Goal: Task Accomplishment & Management: Manage account settings

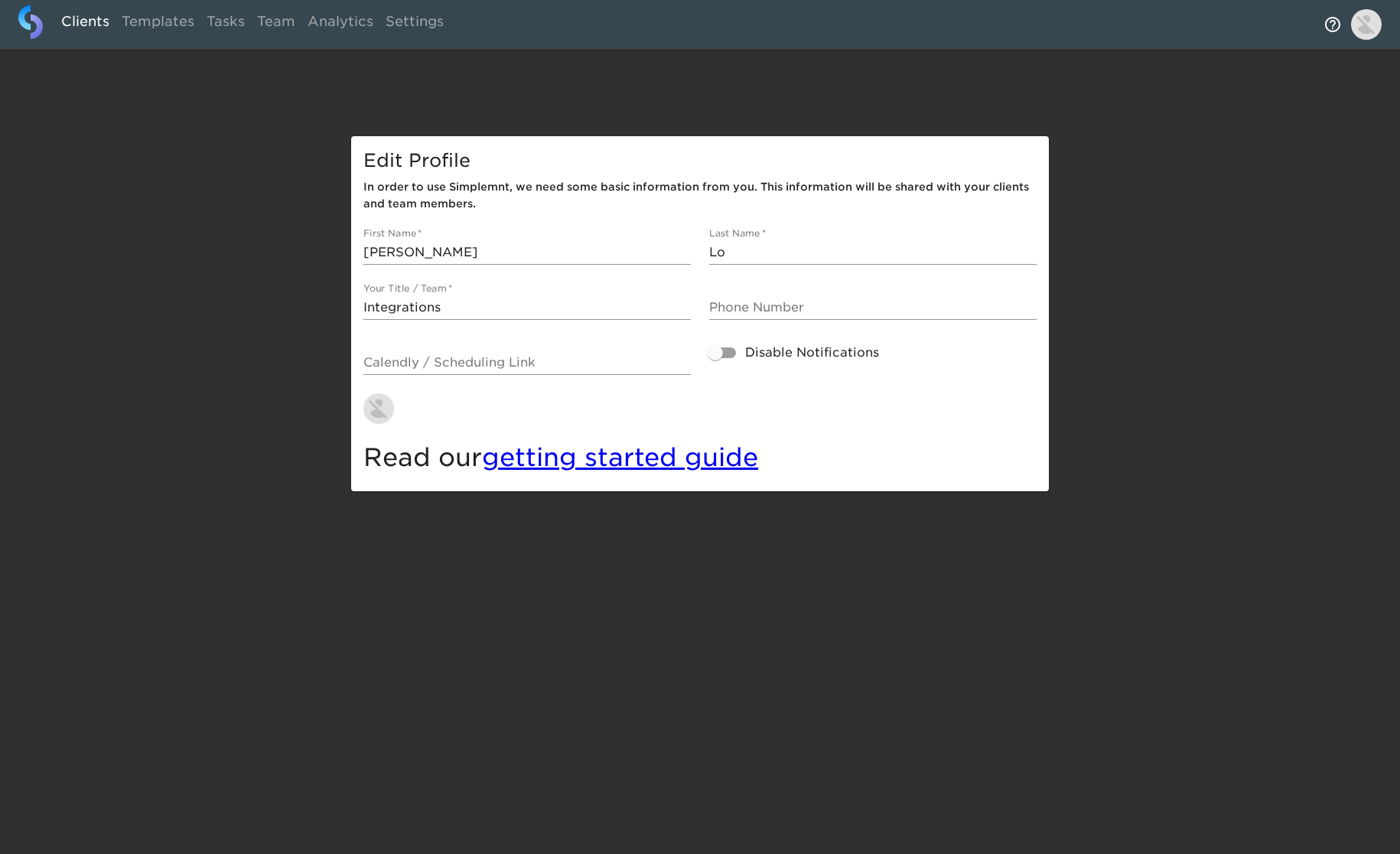
click at [86, 22] on link "Clients" at bounding box center [85, 24] width 60 height 38
select select "10"
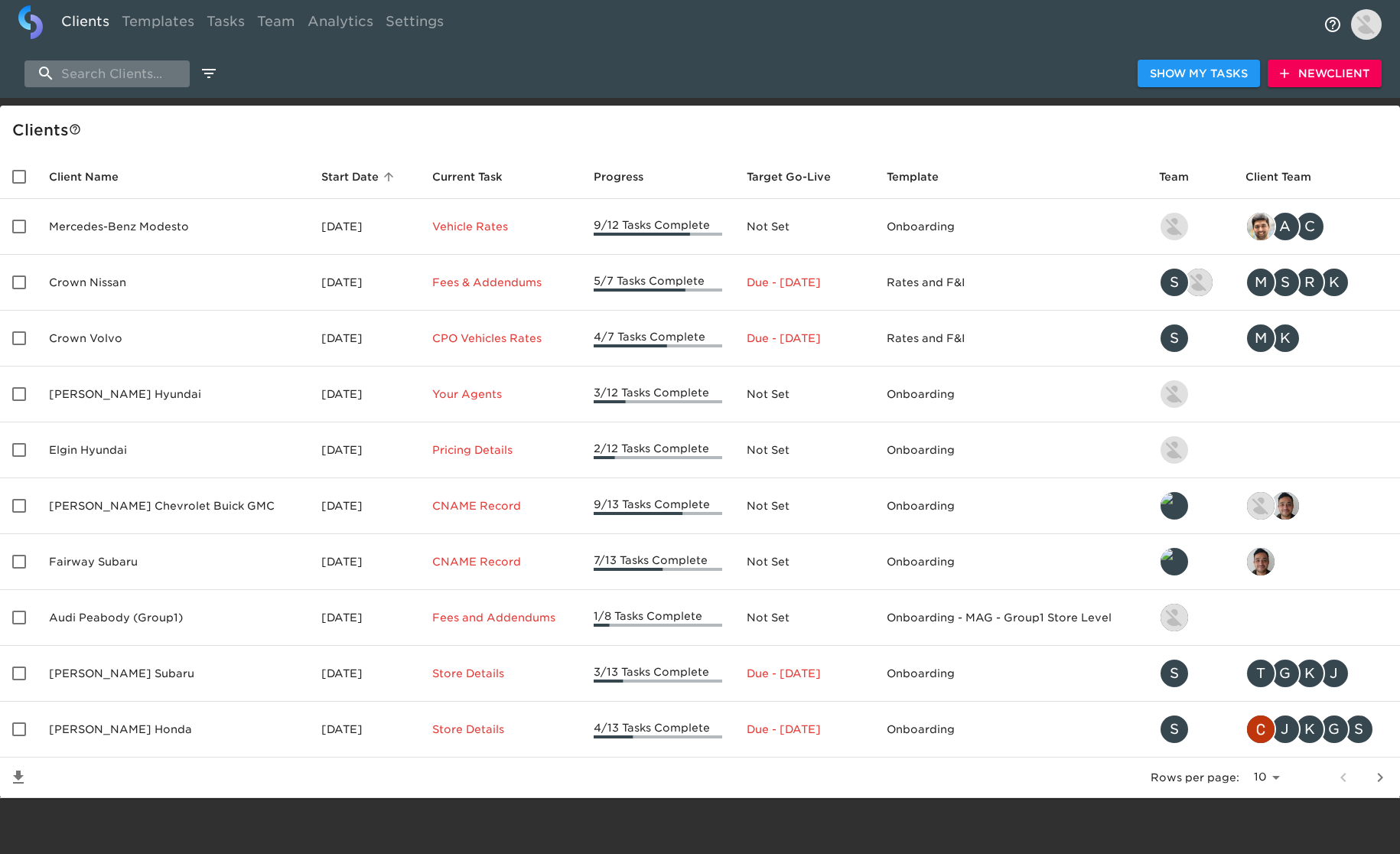
click at [148, 76] on input "search" at bounding box center [107, 73] width 165 height 27
click at [149, 76] on input "search" at bounding box center [107, 73] width 165 height 27
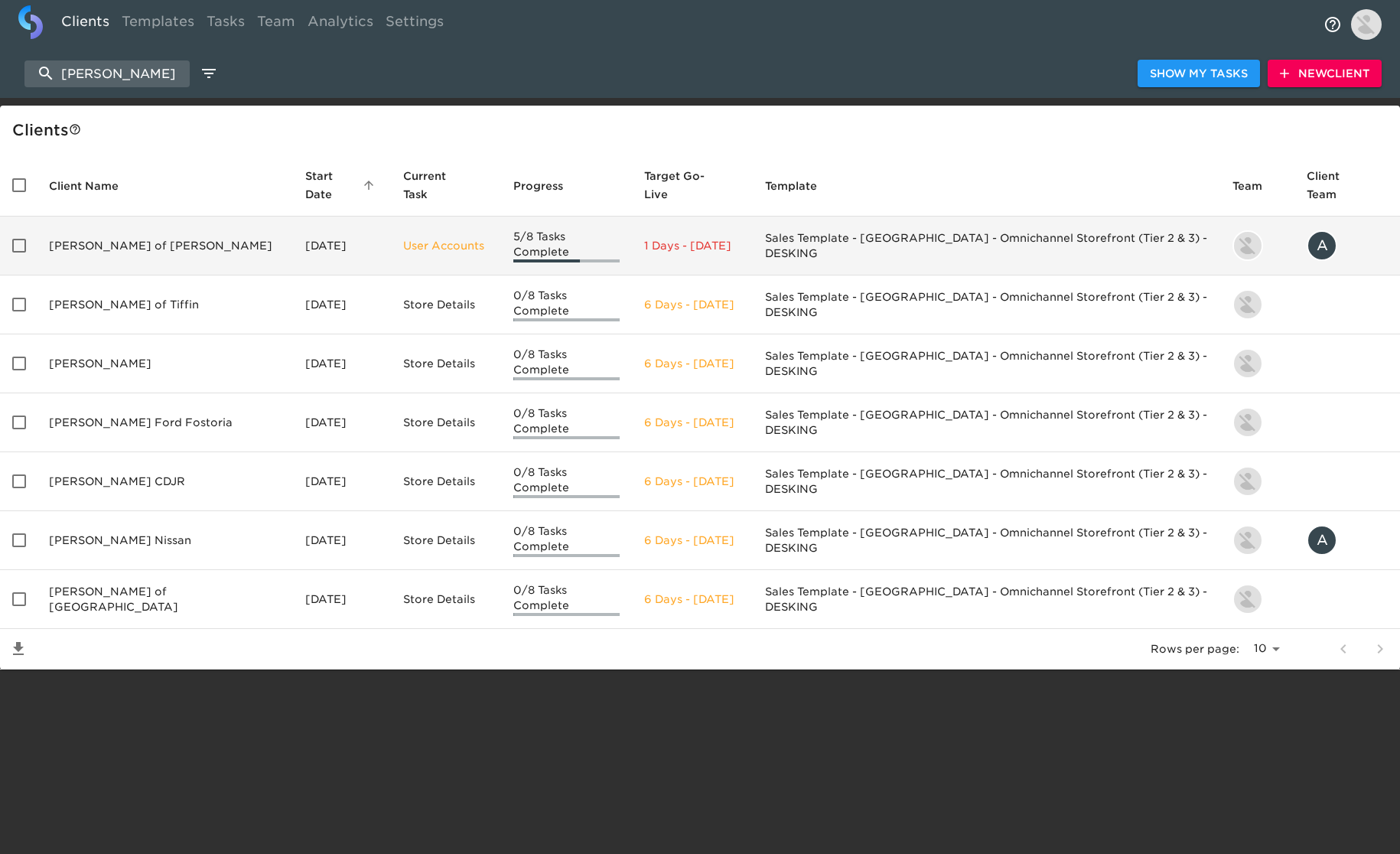
type input "[PERSON_NAME]"
click at [152, 230] on td "[PERSON_NAME] of [PERSON_NAME]" at bounding box center [165, 246] width 256 height 59
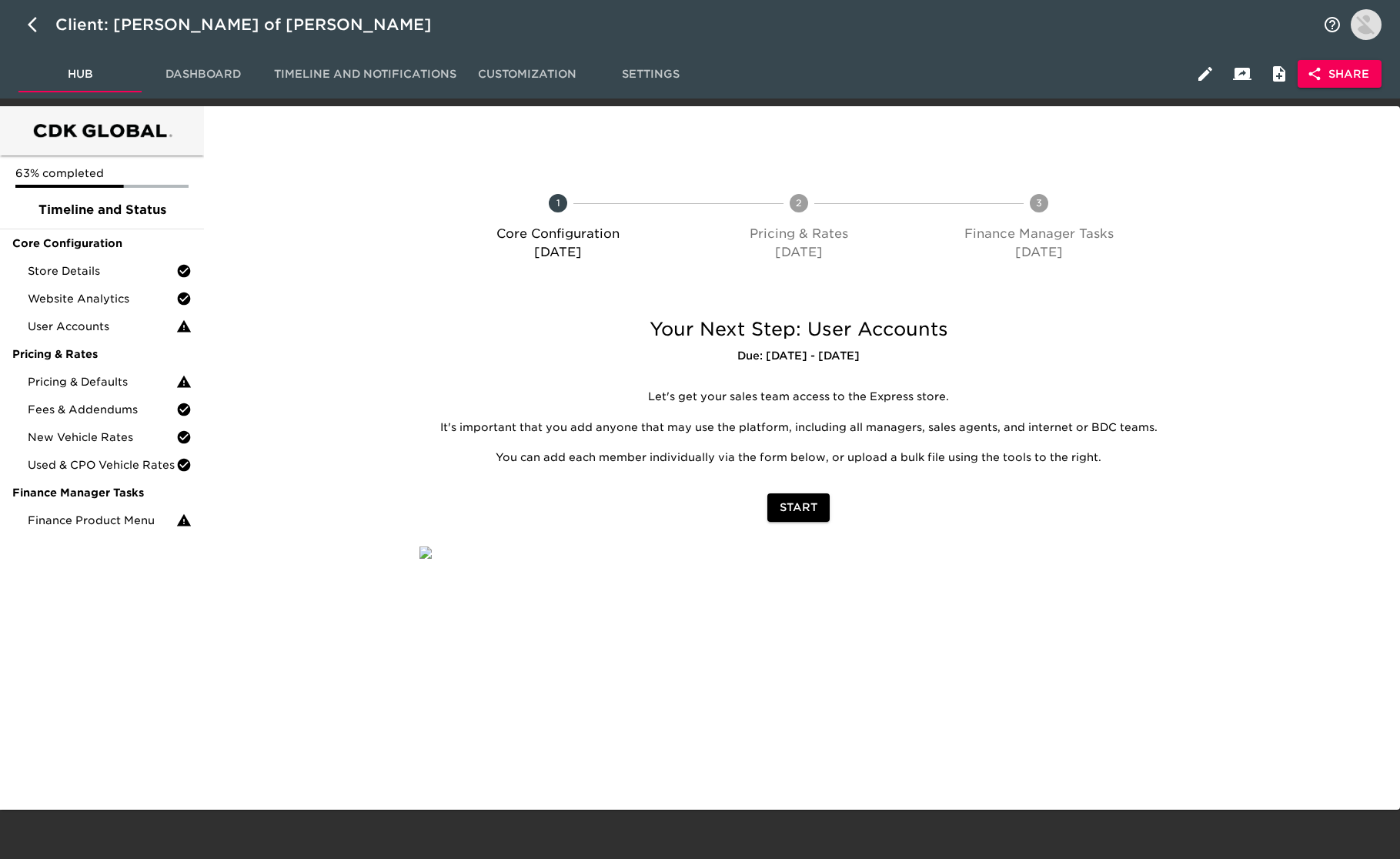
click at [314, 290] on div at bounding box center [305, 230] width 198 height 141
click at [109, 267] on span "Store Details" at bounding box center [102, 271] width 148 height 16
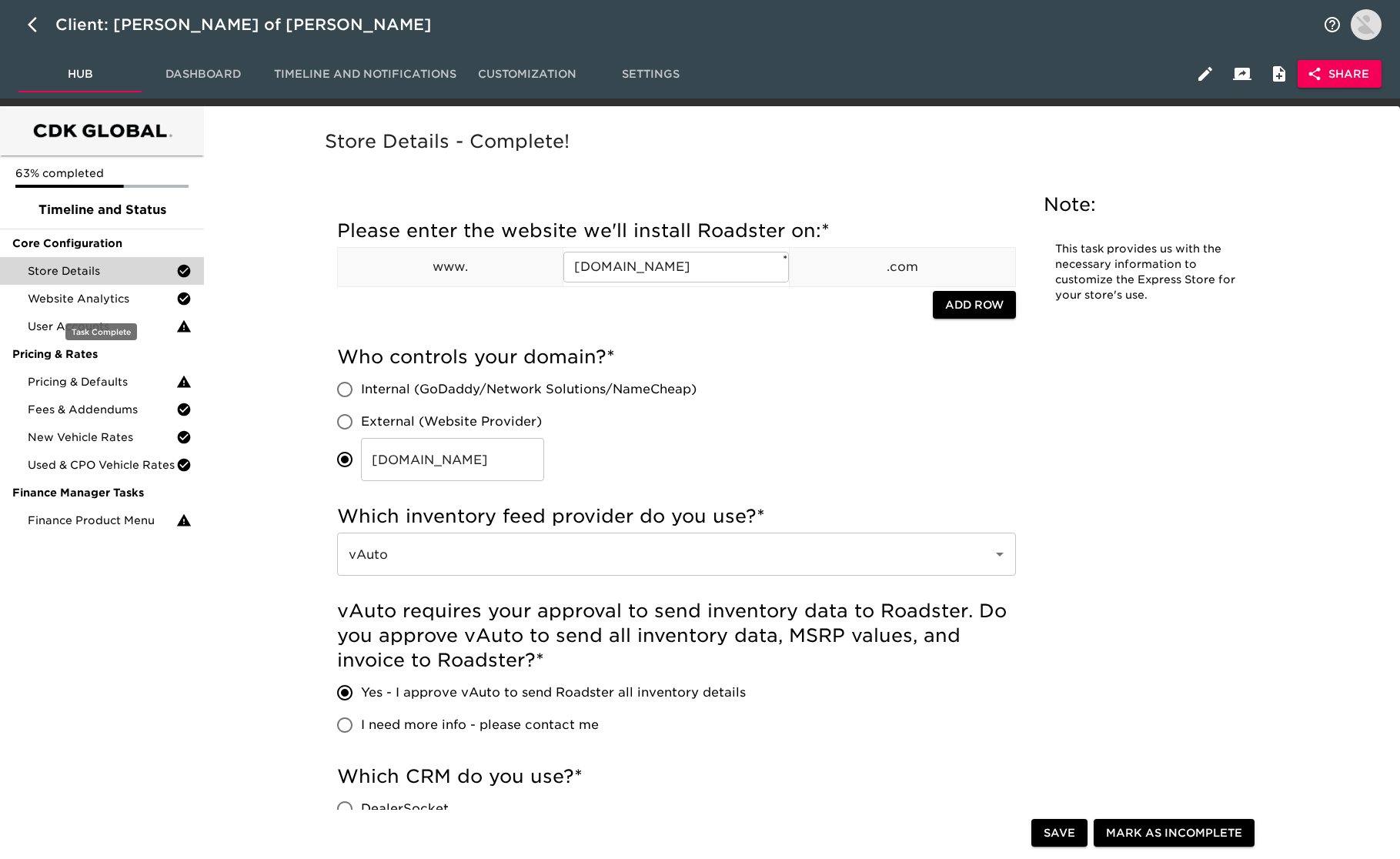
drag, startPoint x: 123, startPoint y: 297, endPoint x: 234, endPoint y: 307, distance: 111.4
click at [123, 297] on span "Website Analytics" at bounding box center [102, 299] width 148 height 16
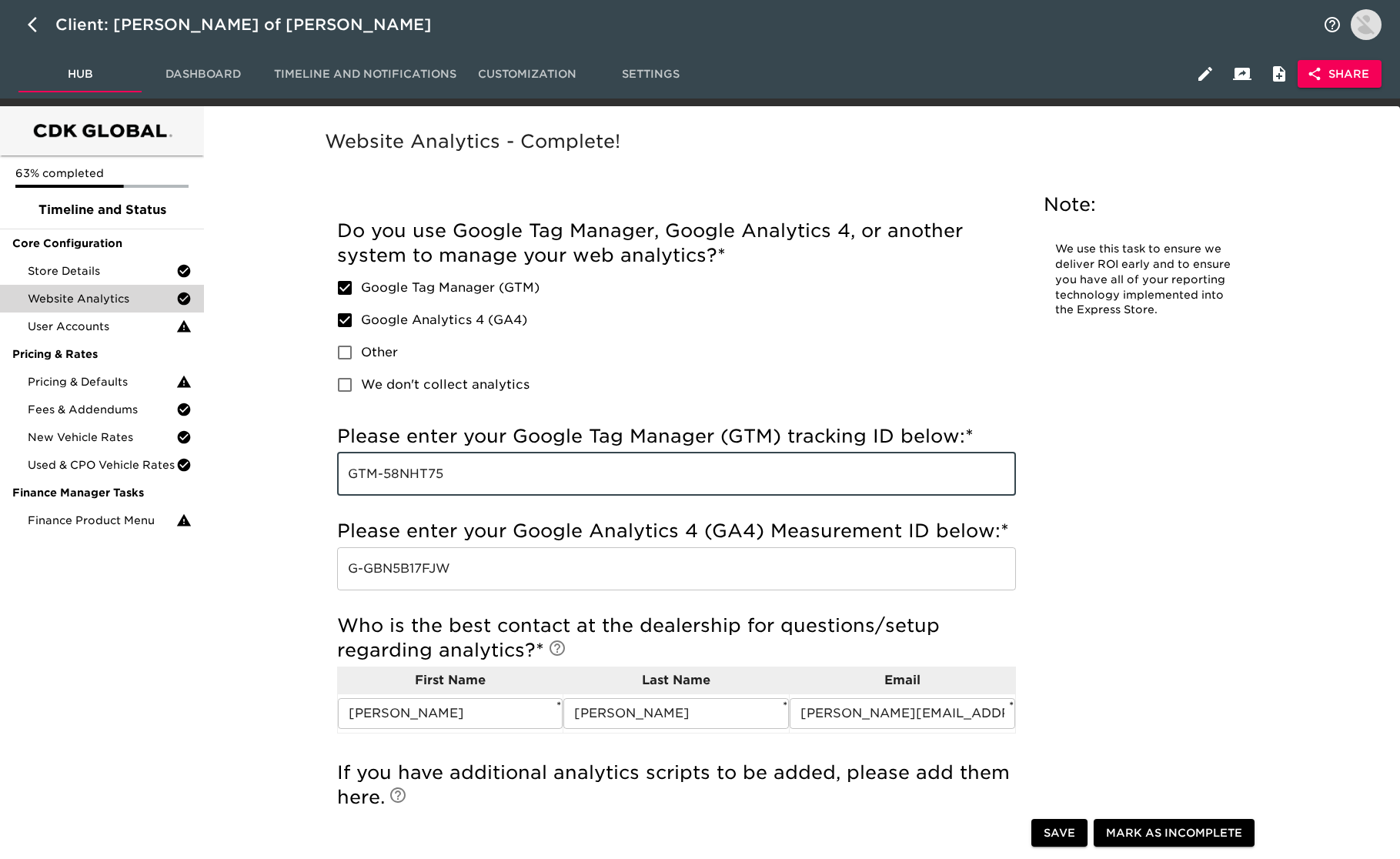
click at [490, 475] on input "GTM-58NHT75" at bounding box center [676, 474] width 679 height 43
click at [140, 327] on span "User Accounts" at bounding box center [102, 327] width 148 height 16
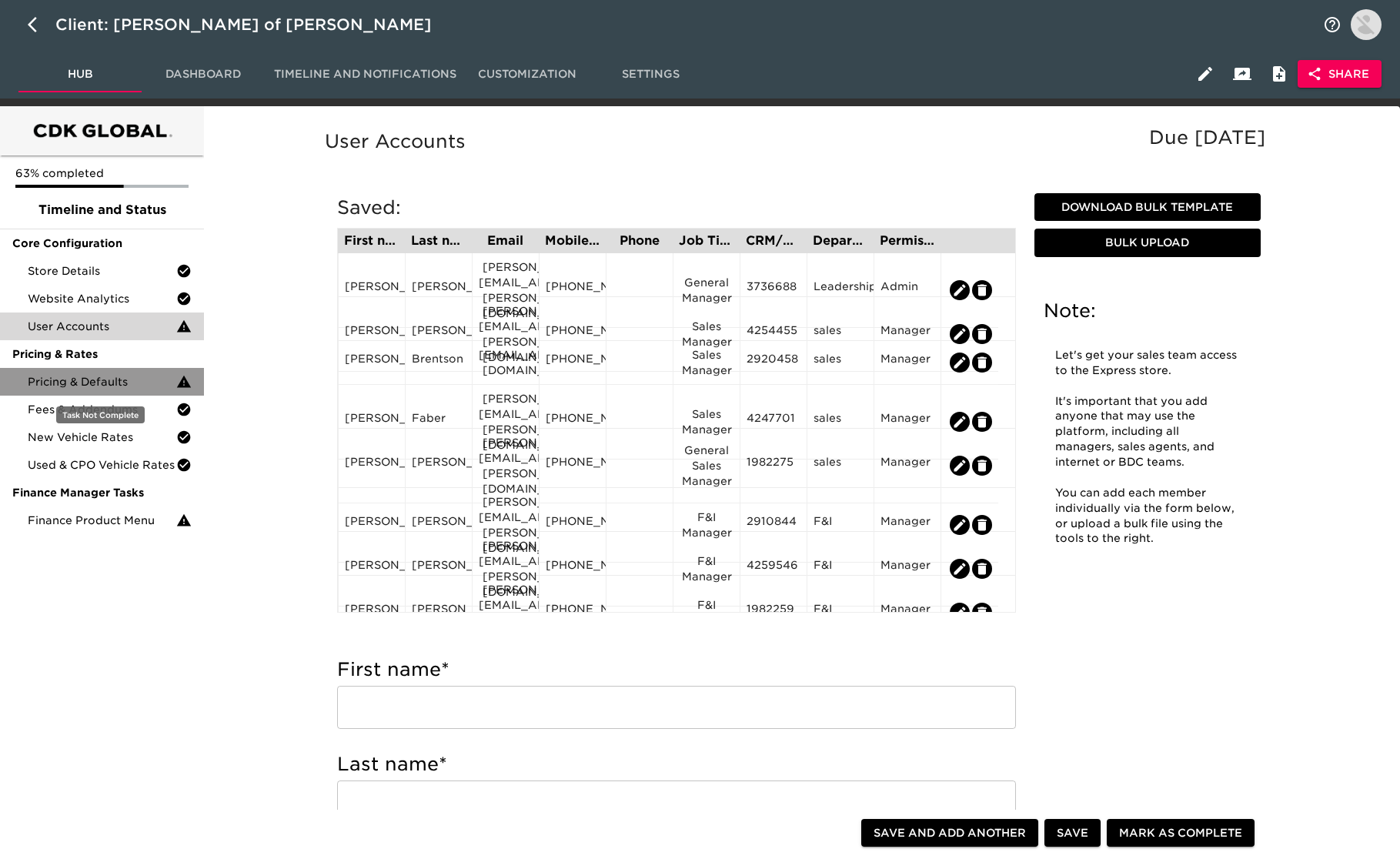
click at [126, 382] on span "Pricing & Defaults" at bounding box center [102, 382] width 148 height 16
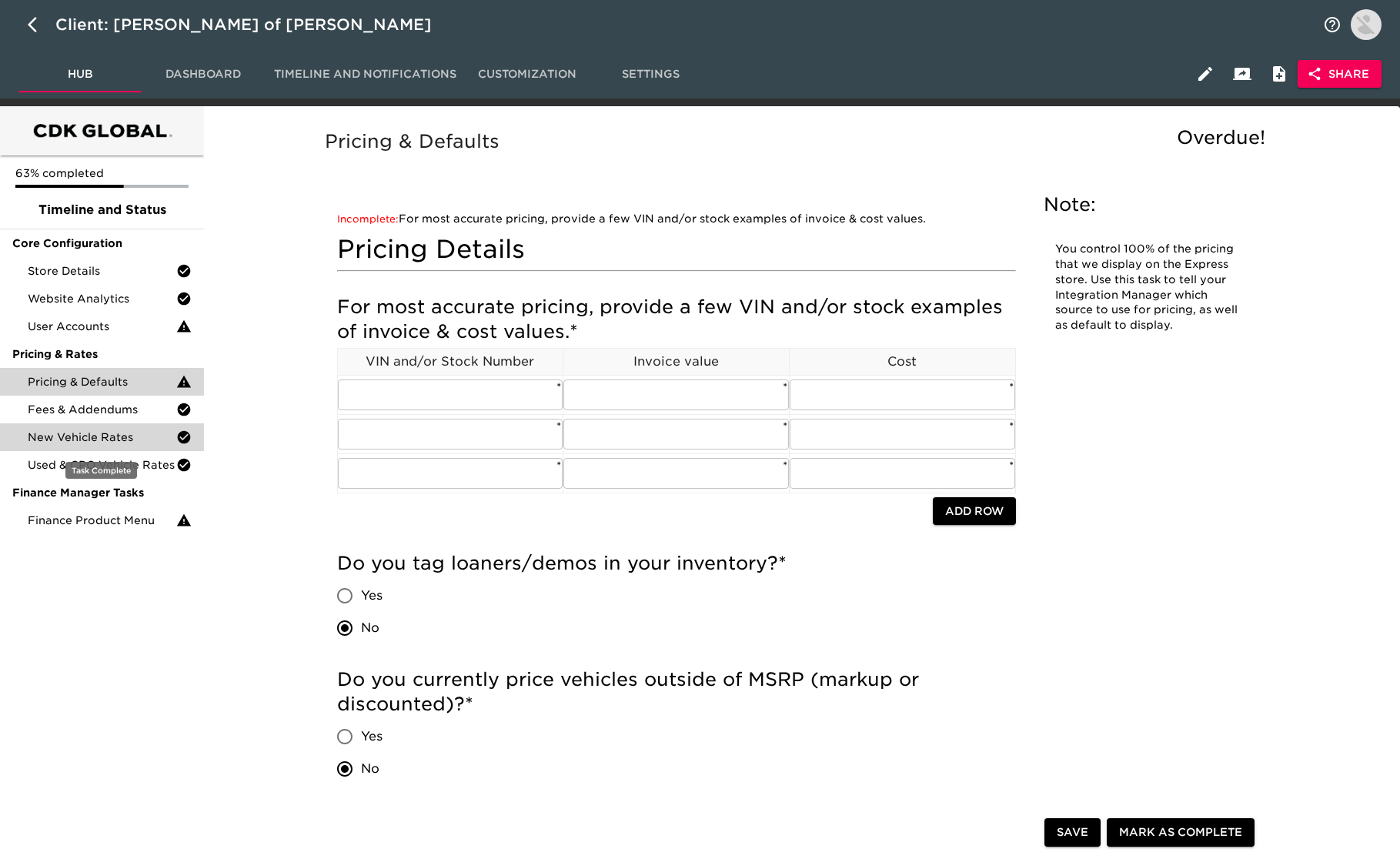
drag, startPoint x: 148, startPoint y: 427, endPoint x: 156, endPoint y: 426, distance: 8.1
click at [149, 427] on div "New Vehicle Rates" at bounding box center [102, 438] width 204 height 28
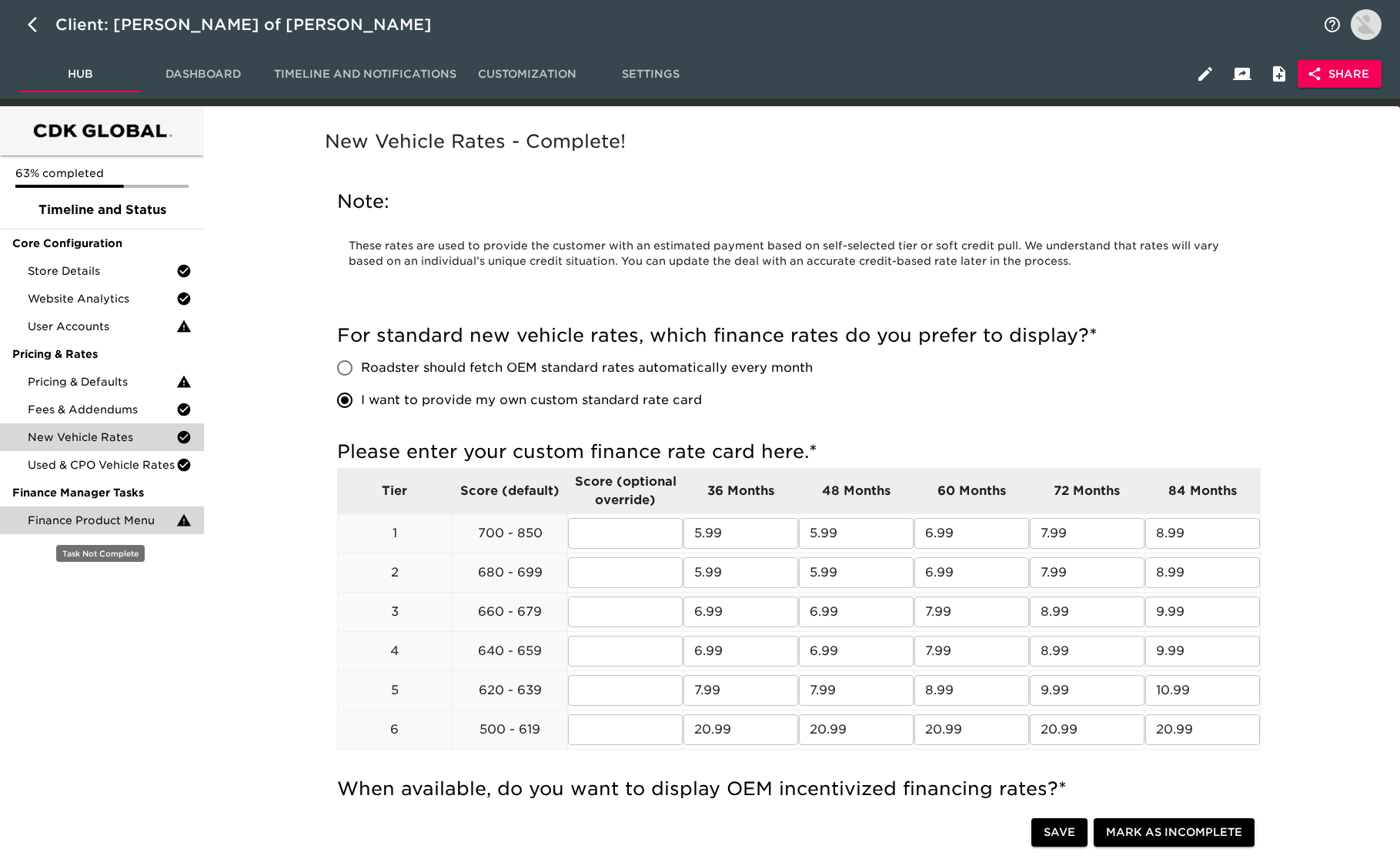
click at [151, 522] on span "Finance Product Menu" at bounding box center [102, 521] width 148 height 16
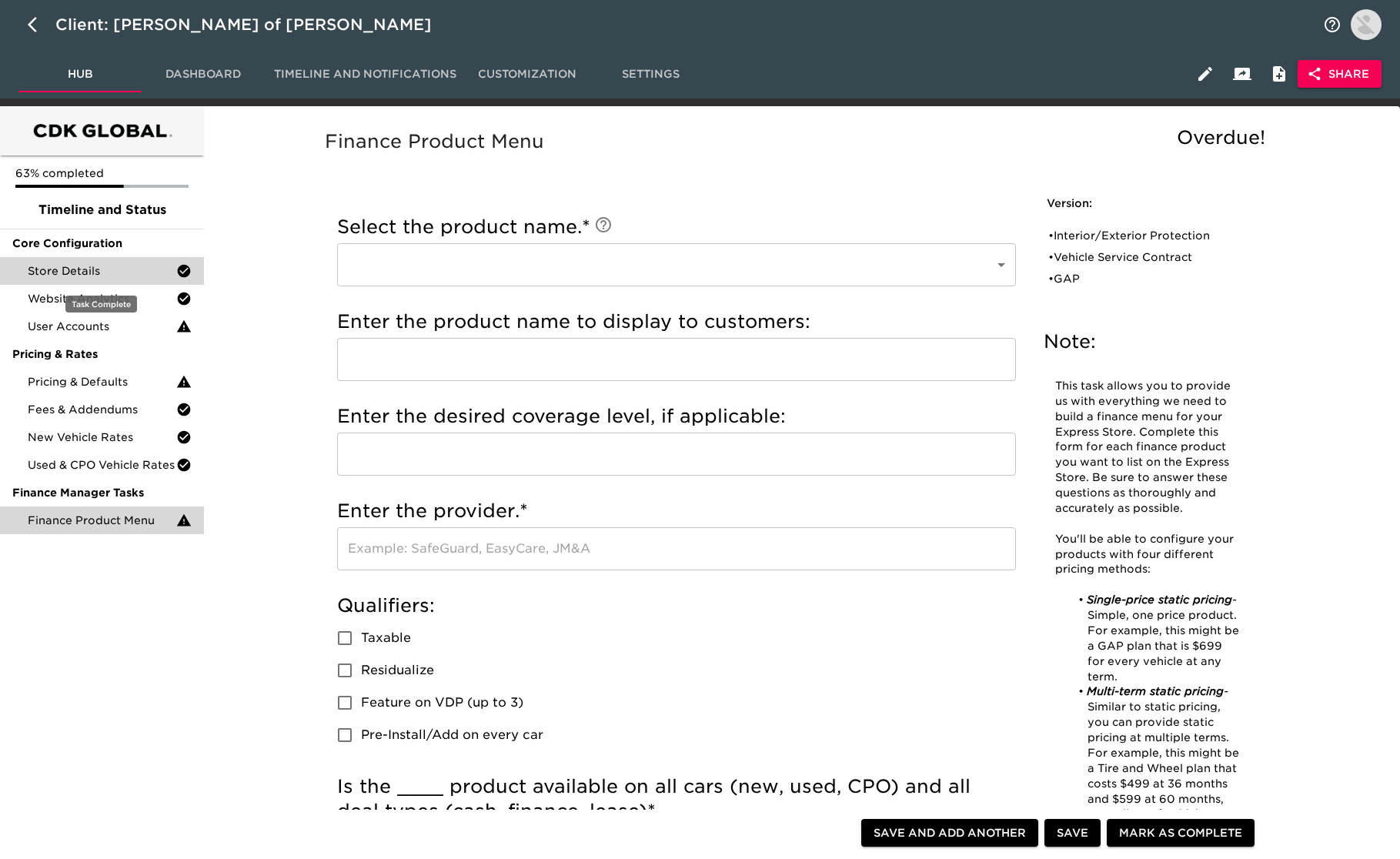
click at [139, 268] on span "Store Details" at bounding box center [102, 271] width 148 height 16
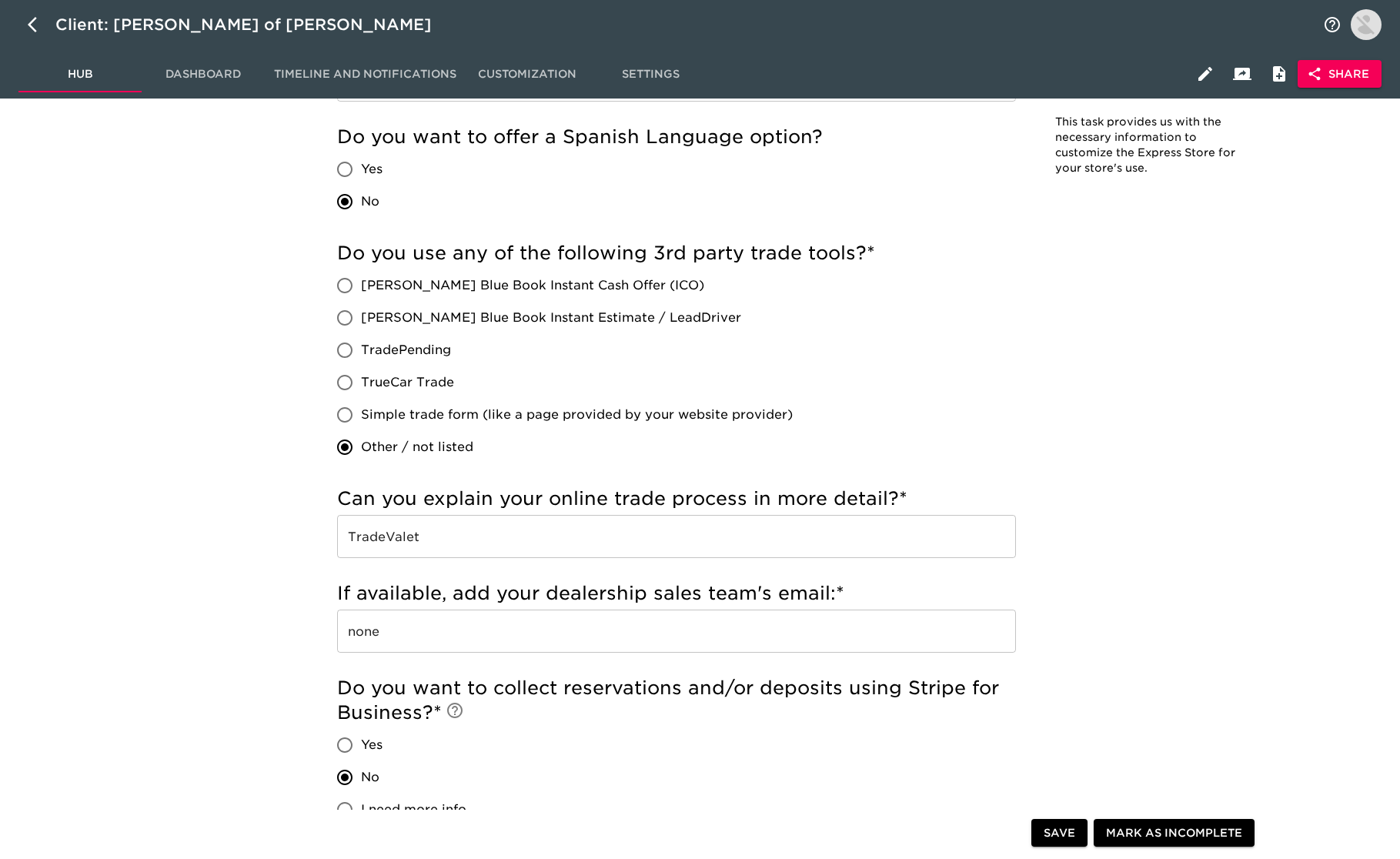
scroll to position [2524, 0]
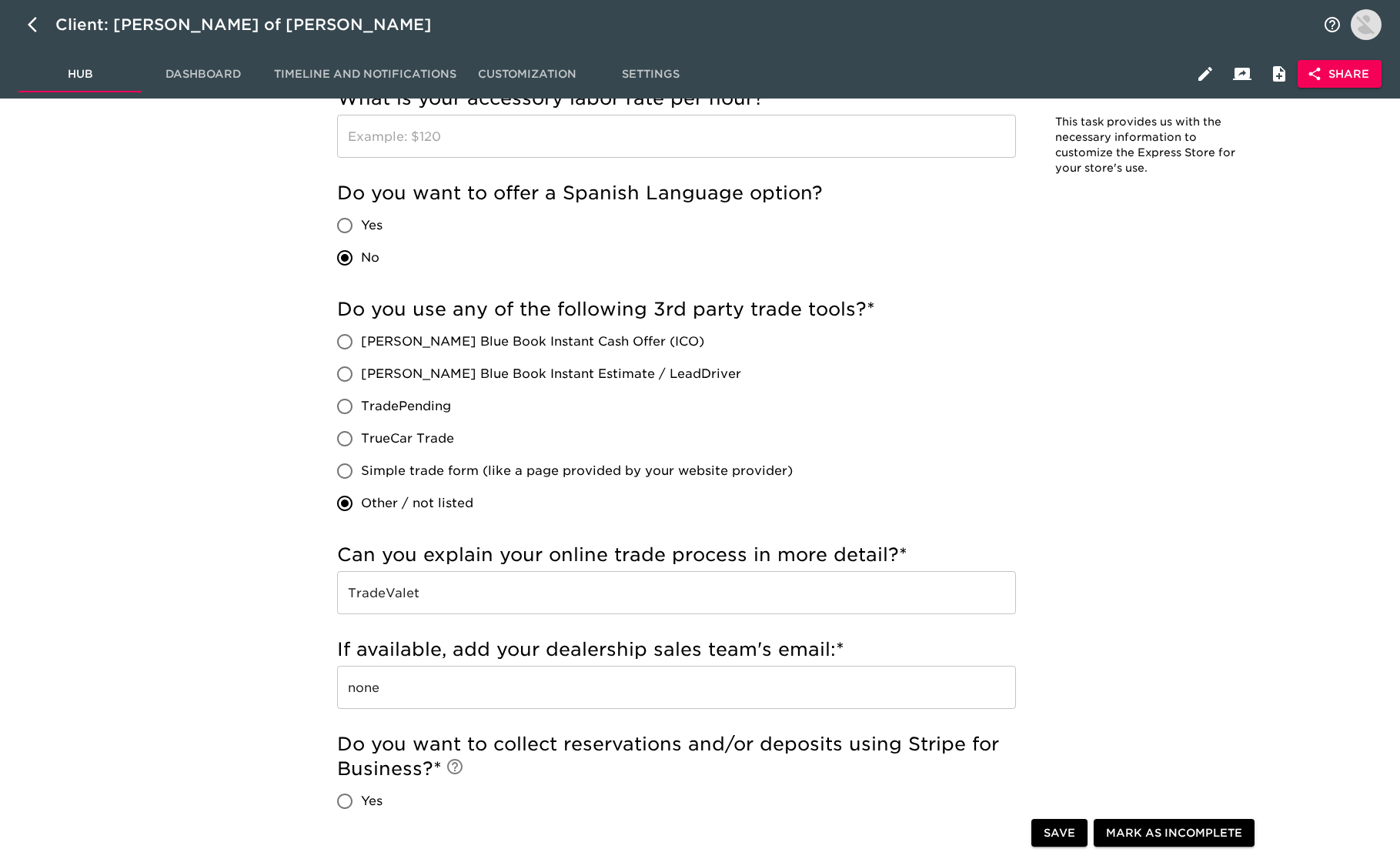
click at [667, 328] on label "[PERSON_NAME] Blue Book Instant Cash Offer (ICO)" at bounding box center [561, 342] width 464 height 33
click at [361, 328] on input "[PERSON_NAME] Blue Book Instant Cash Offer (ICO)" at bounding box center [345, 342] width 33 height 33
radio input "true"
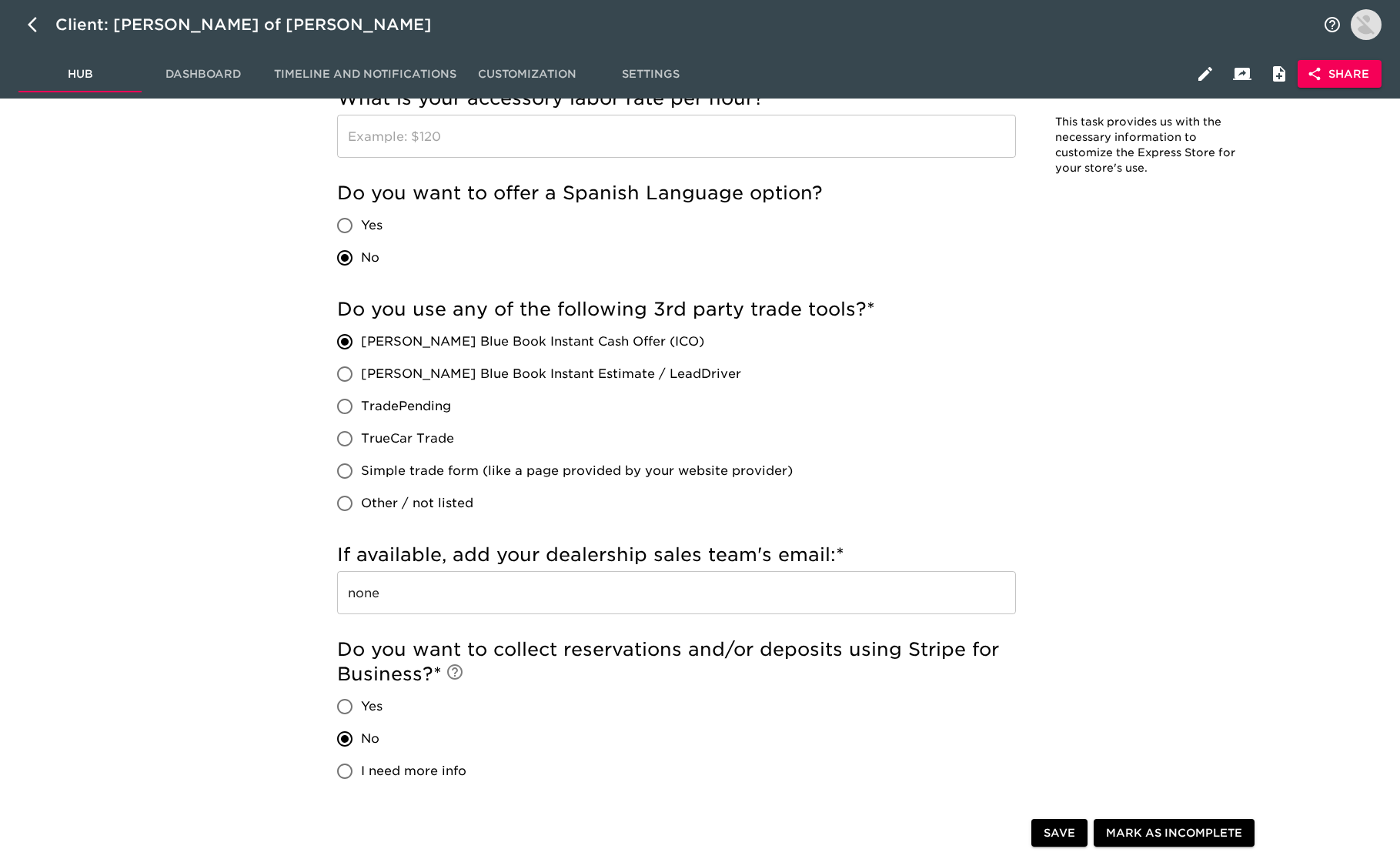
click at [407, 502] on span "Other / not listed" at bounding box center [417, 504] width 113 height 19
click at [361, 502] on input "Other / not listed" at bounding box center [345, 504] width 33 height 33
radio input "true"
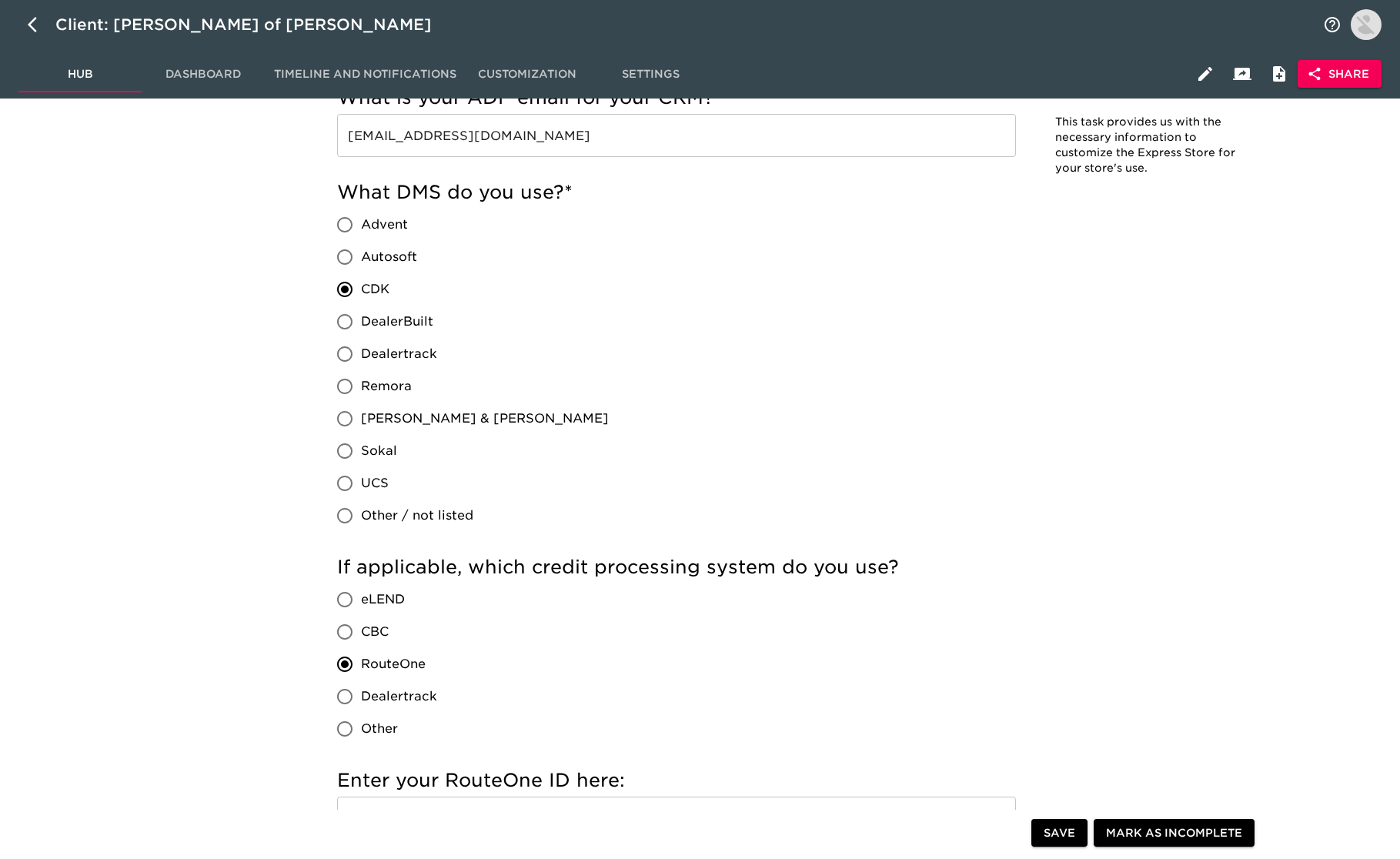
scroll to position [0, 0]
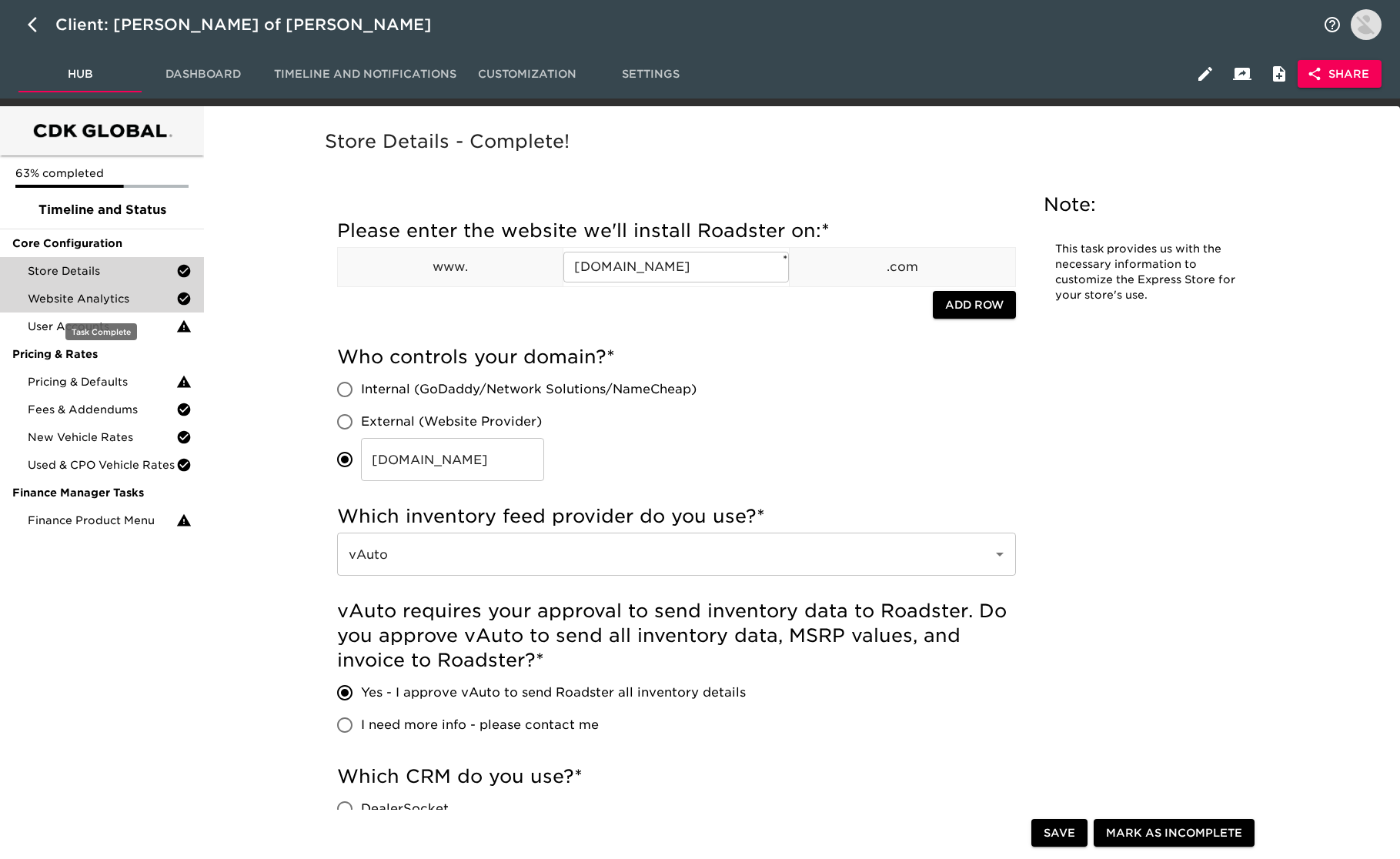
click at [122, 297] on span "Website Analytics" at bounding box center [102, 299] width 148 height 16
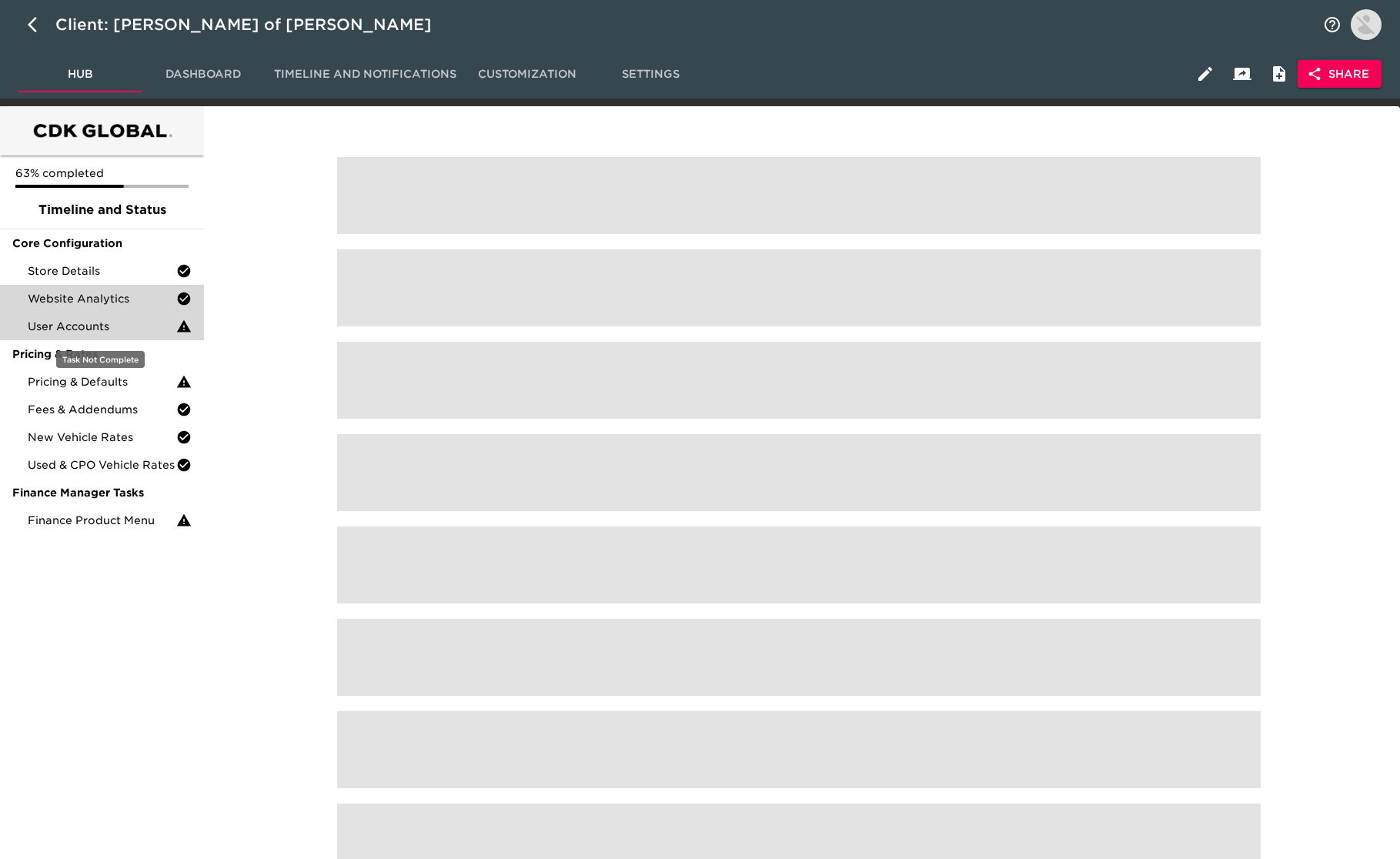
click at [114, 327] on span "User Accounts" at bounding box center [102, 327] width 148 height 16
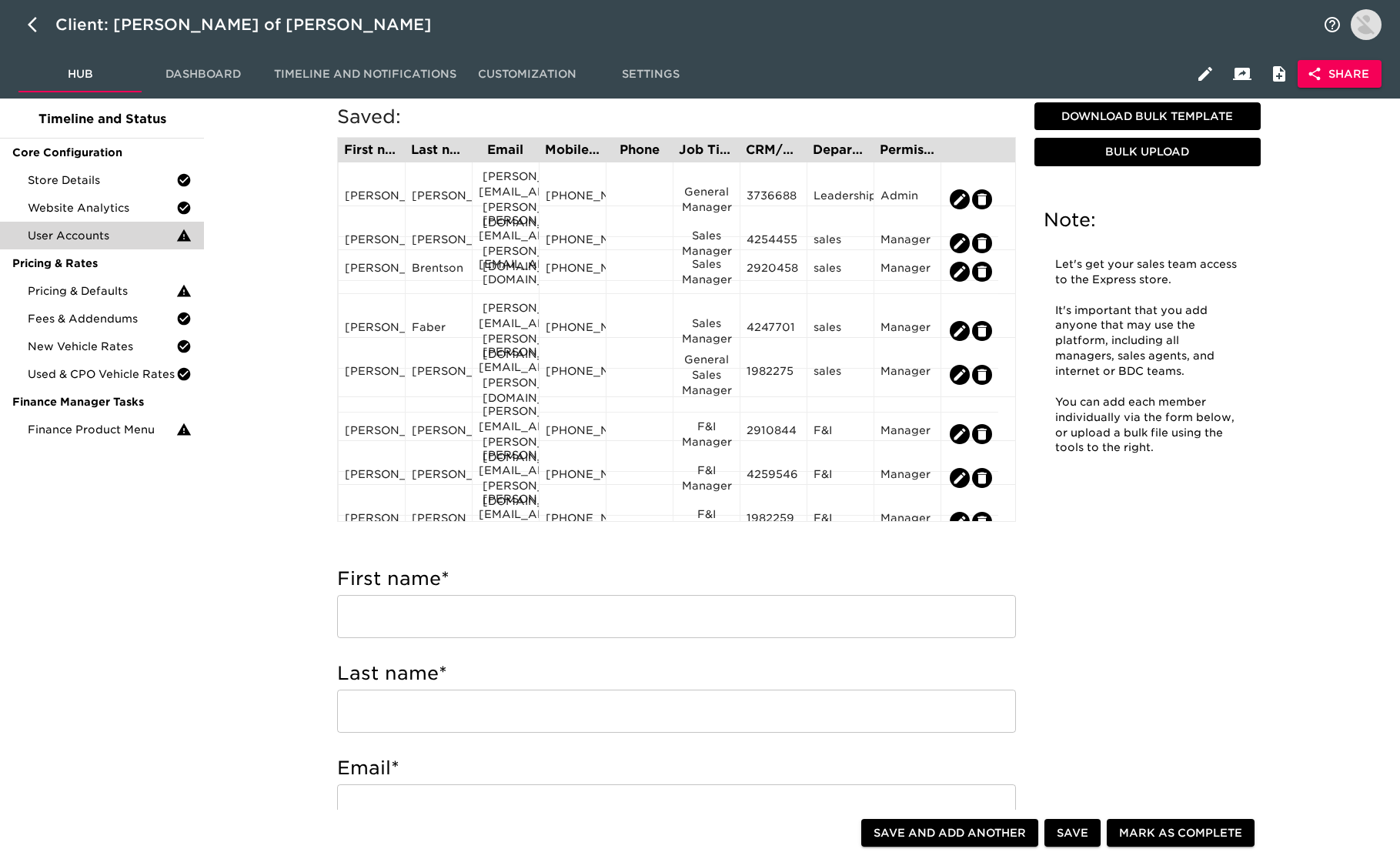
scroll to position [121, 0]
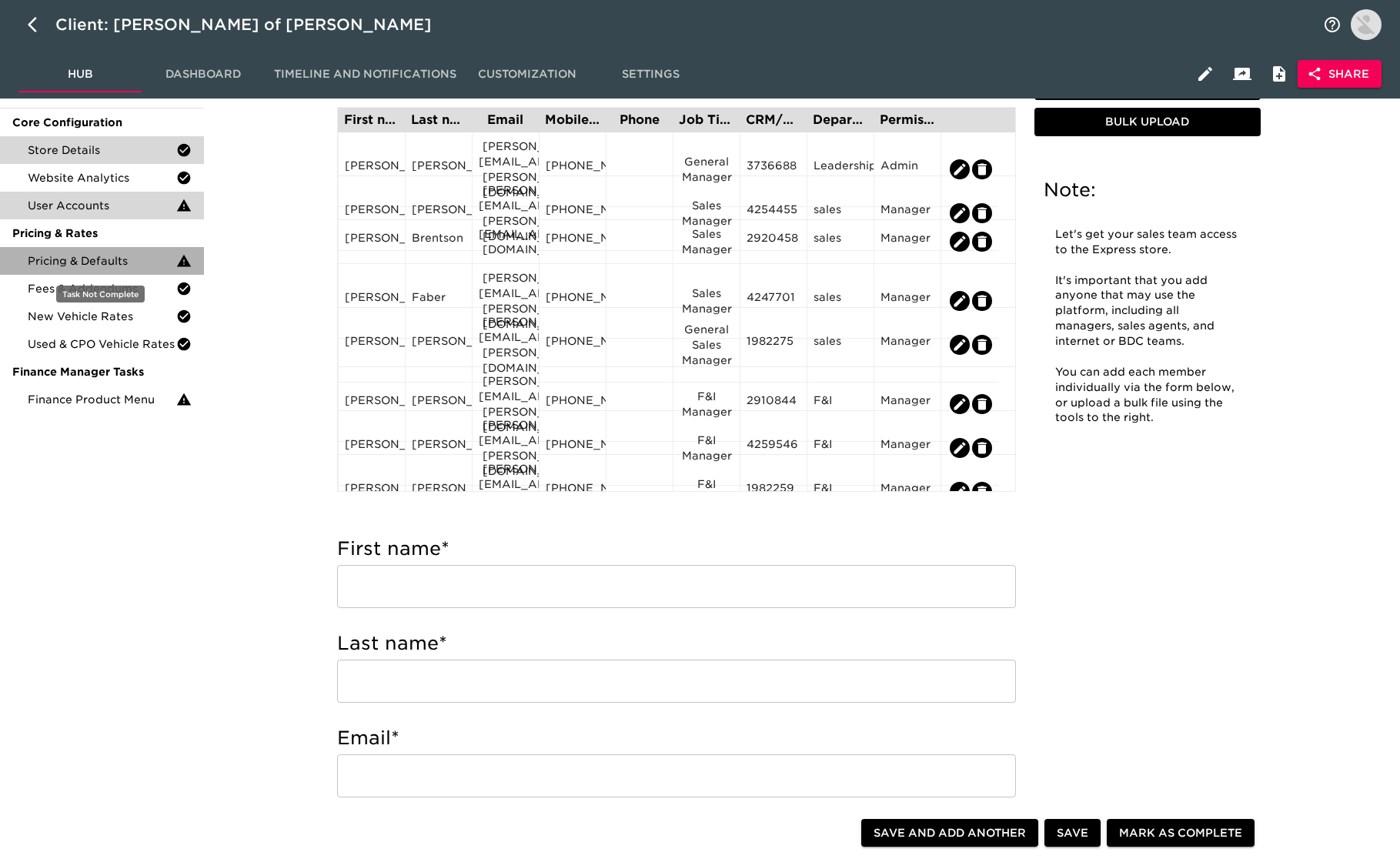
click at [137, 260] on span "Pricing & Defaults" at bounding box center [102, 261] width 148 height 16
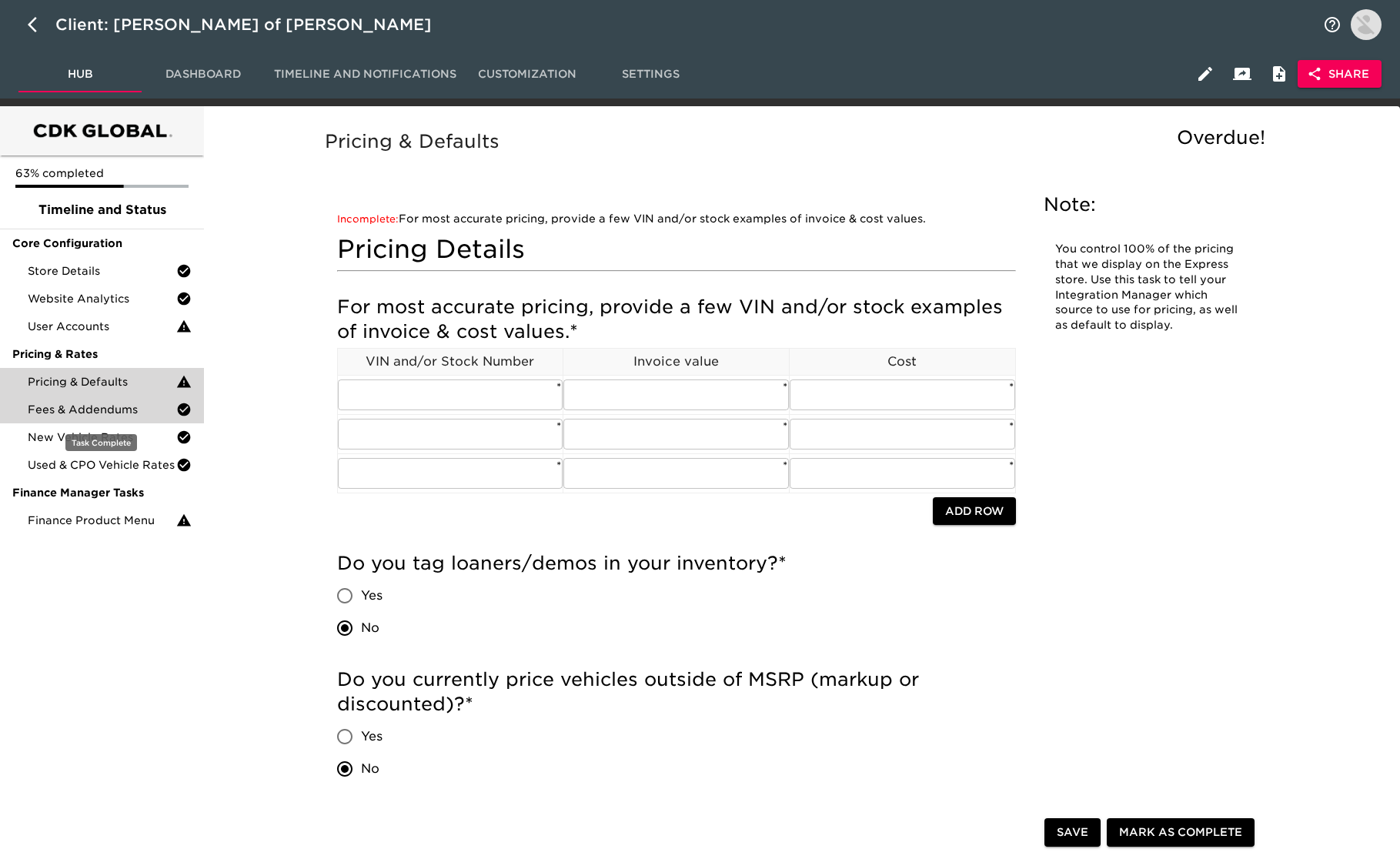
click at [120, 406] on span "Fees & Addendums" at bounding box center [102, 410] width 148 height 16
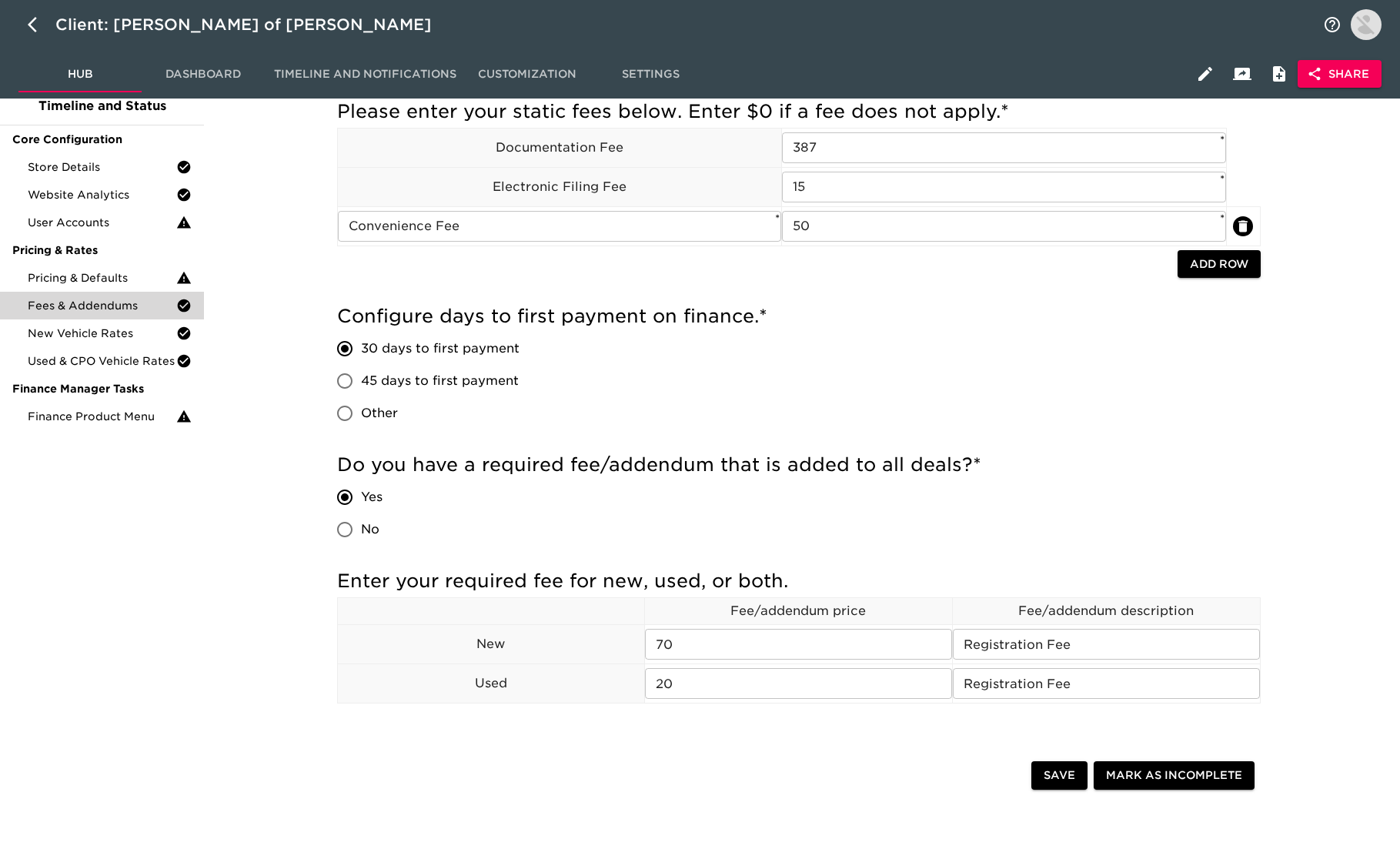
scroll to position [106, 0]
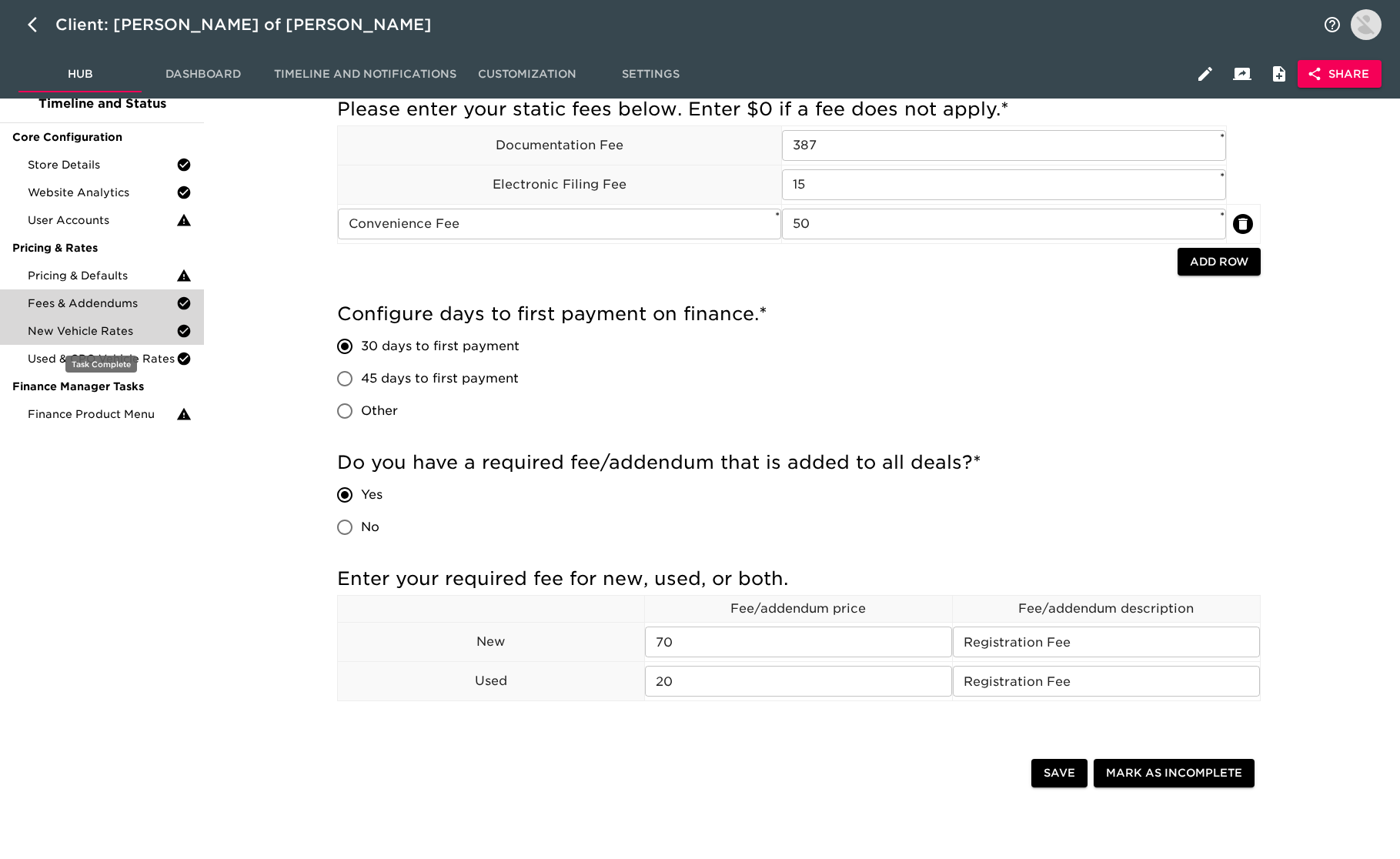
click at [126, 324] on span "New Vehicle Rates" at bounding box center [102, 331] width 148 height 16
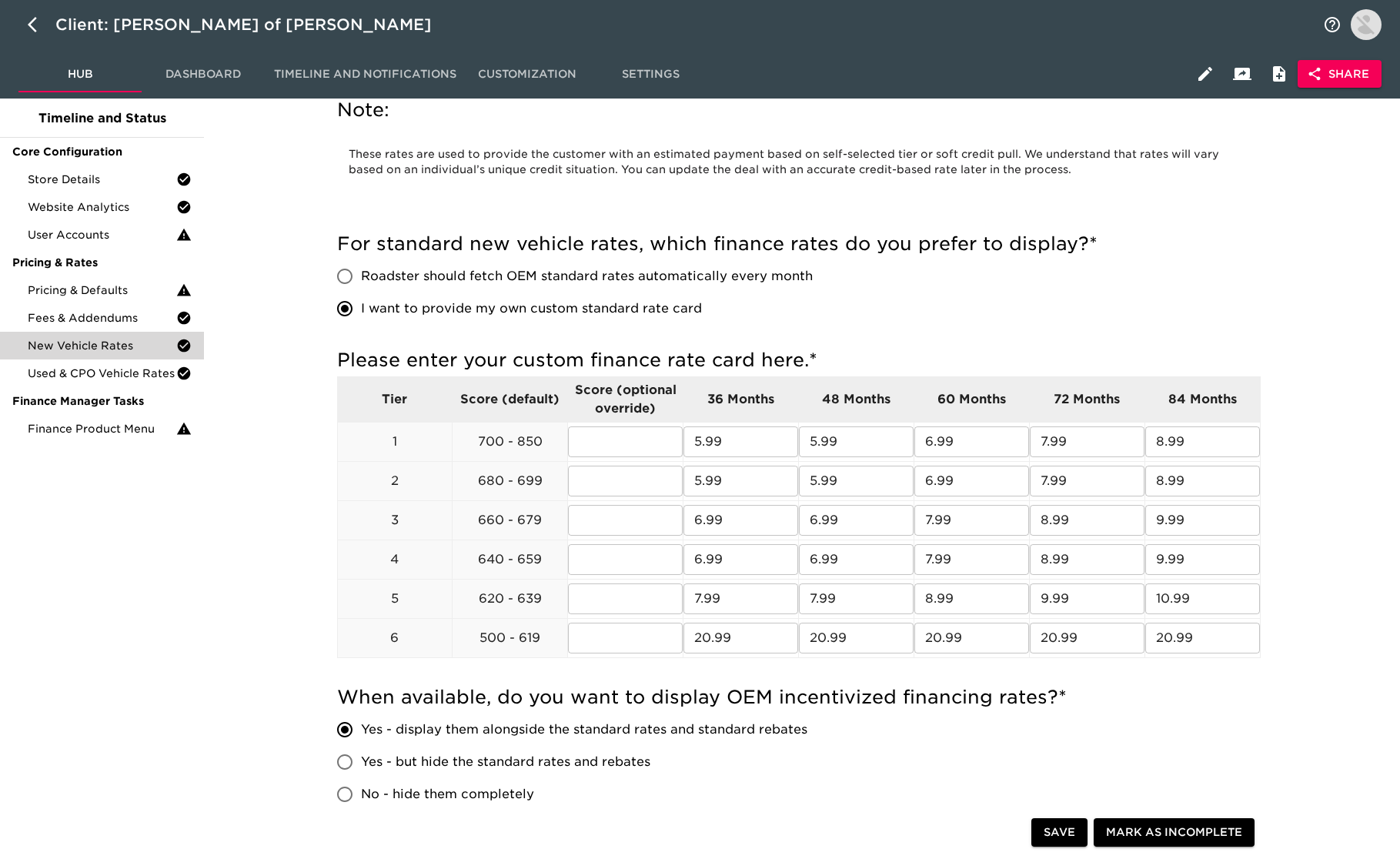
scroll to position [196, 0]
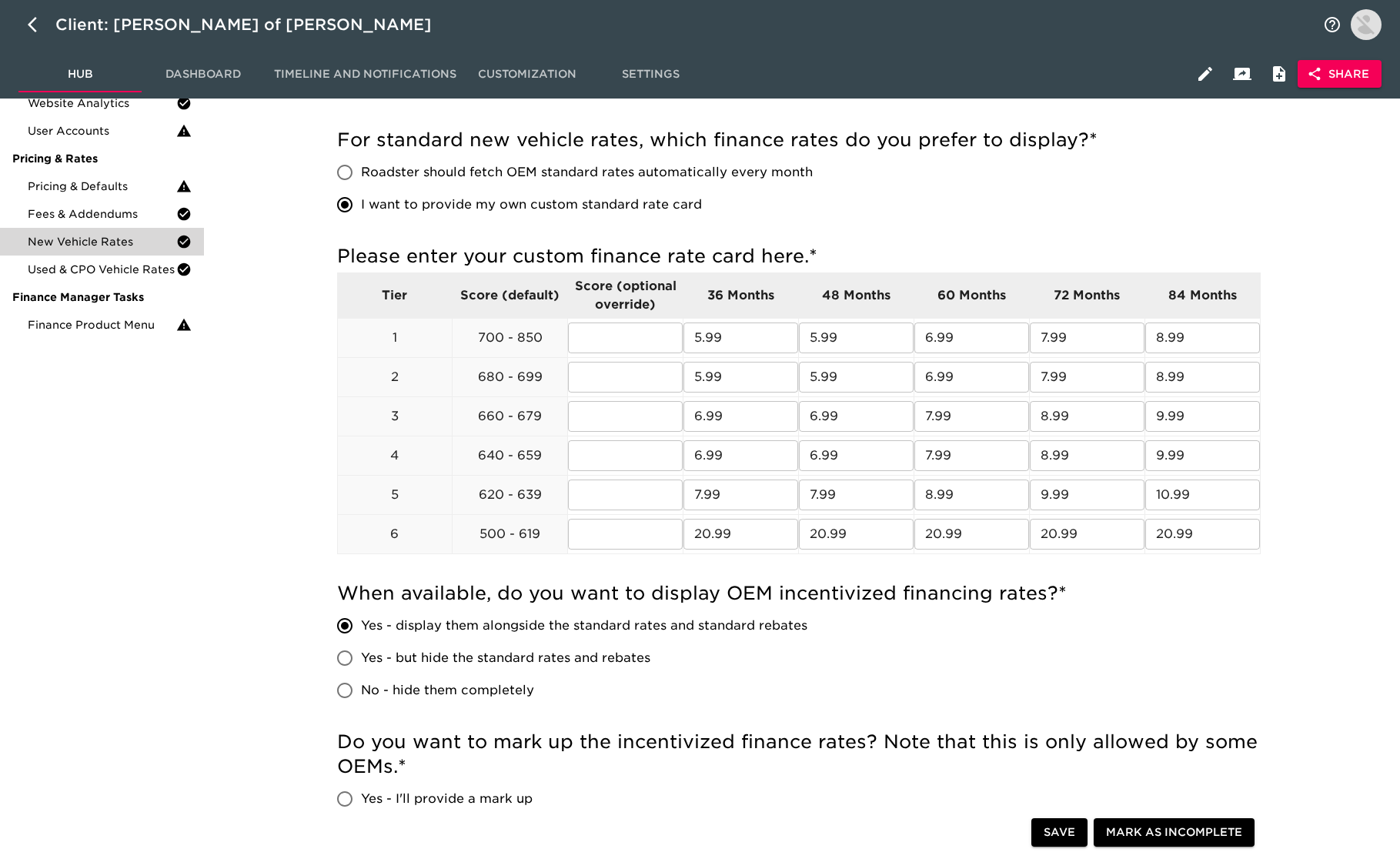
click at [137, 268] on span "Used & CPO Vehicle Rates" at bounding box center [102, 269] width 148 height 16
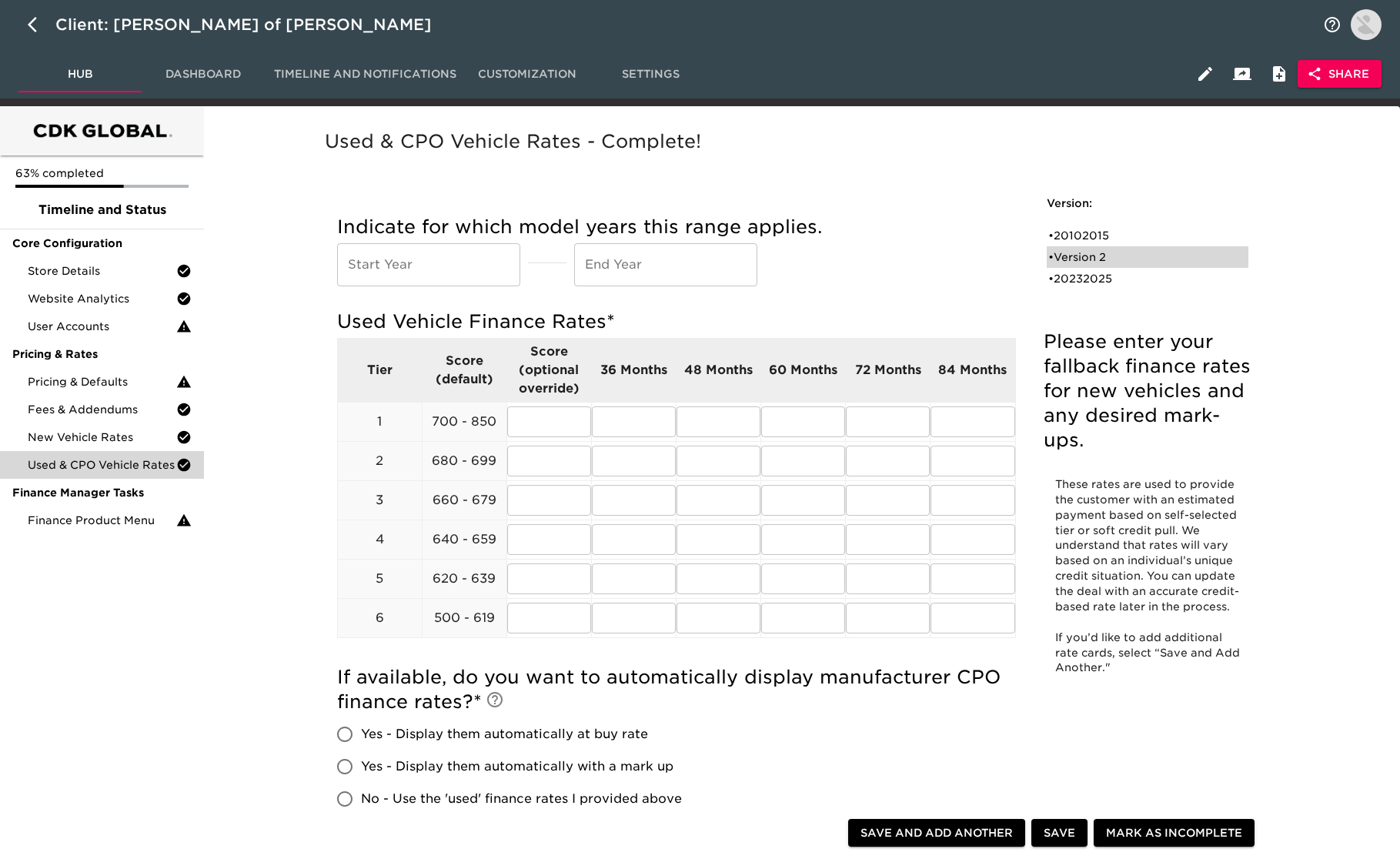
click at [1083, 244] on div "• 20102015" at bounding box center [1148, 236] width 202 height 22
type input "2010"
type input "2015"
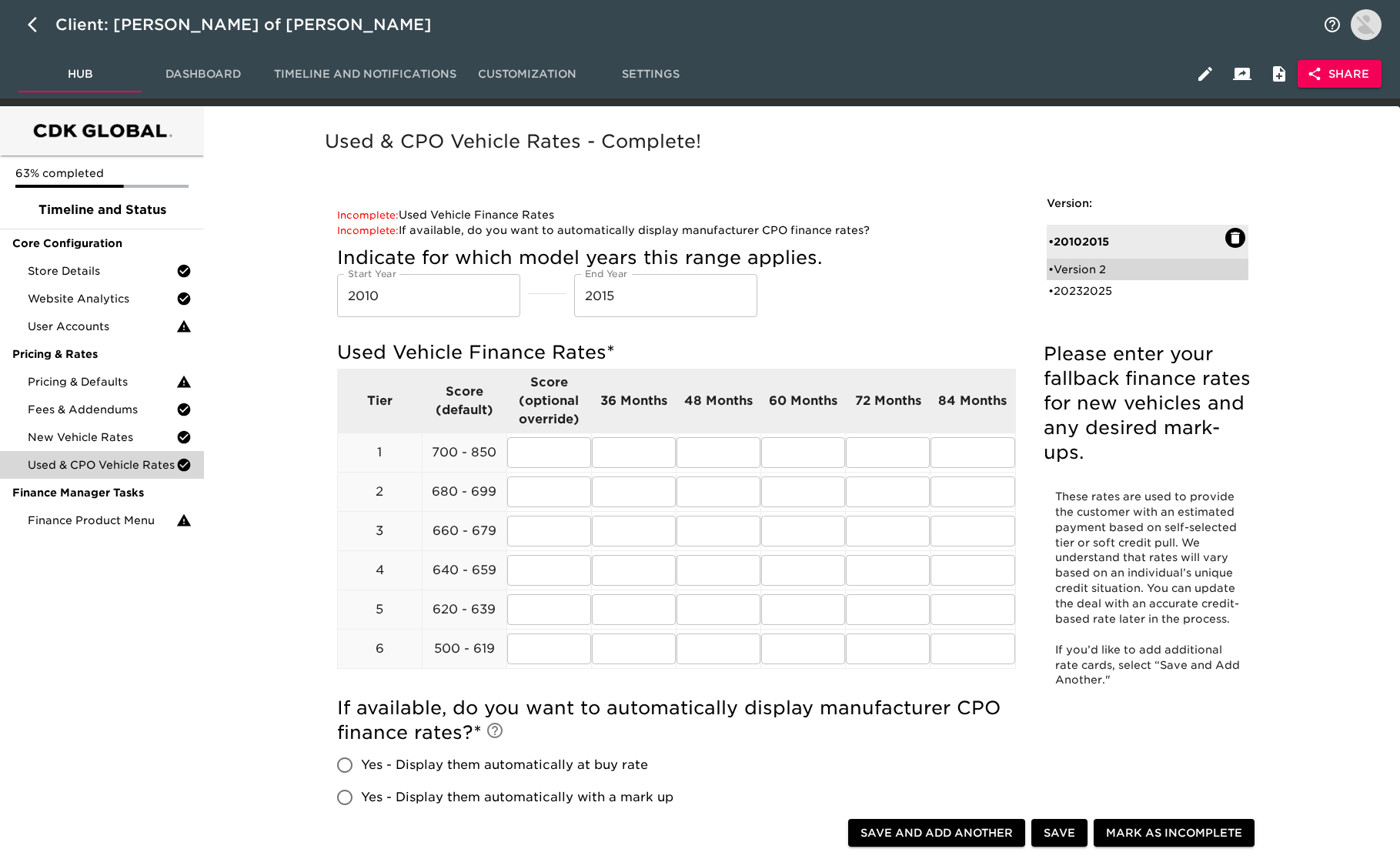
drag, startPoint x: 1085, startPoint y: 258, endPoint x: 1090, endPoint y: 268, distance: 11.2
click at [1085, 259] on div "• Version 2" at bounding box center [1148, 269] width 202 height 22
radio input "true"
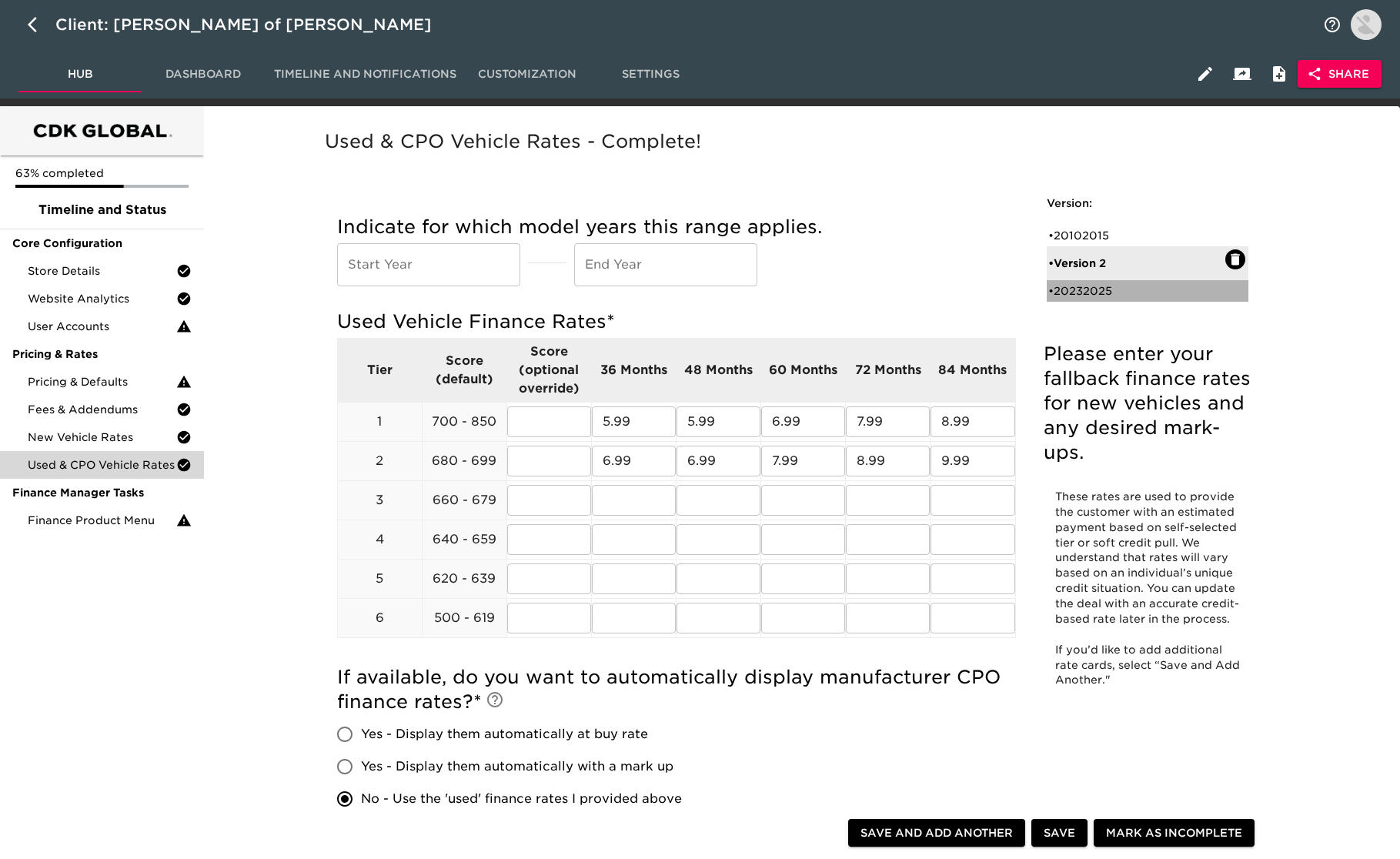
drag, startPoint x: 1089, startPoint y: 283, endPoint x: 1066, endPoint y: 336, distance: 57.8
click at [1090, 283] on div "• 20232025" at bounding box center [1137, 291] width 177 height 16
type input "2023"
type input "2025"
radio input "false"
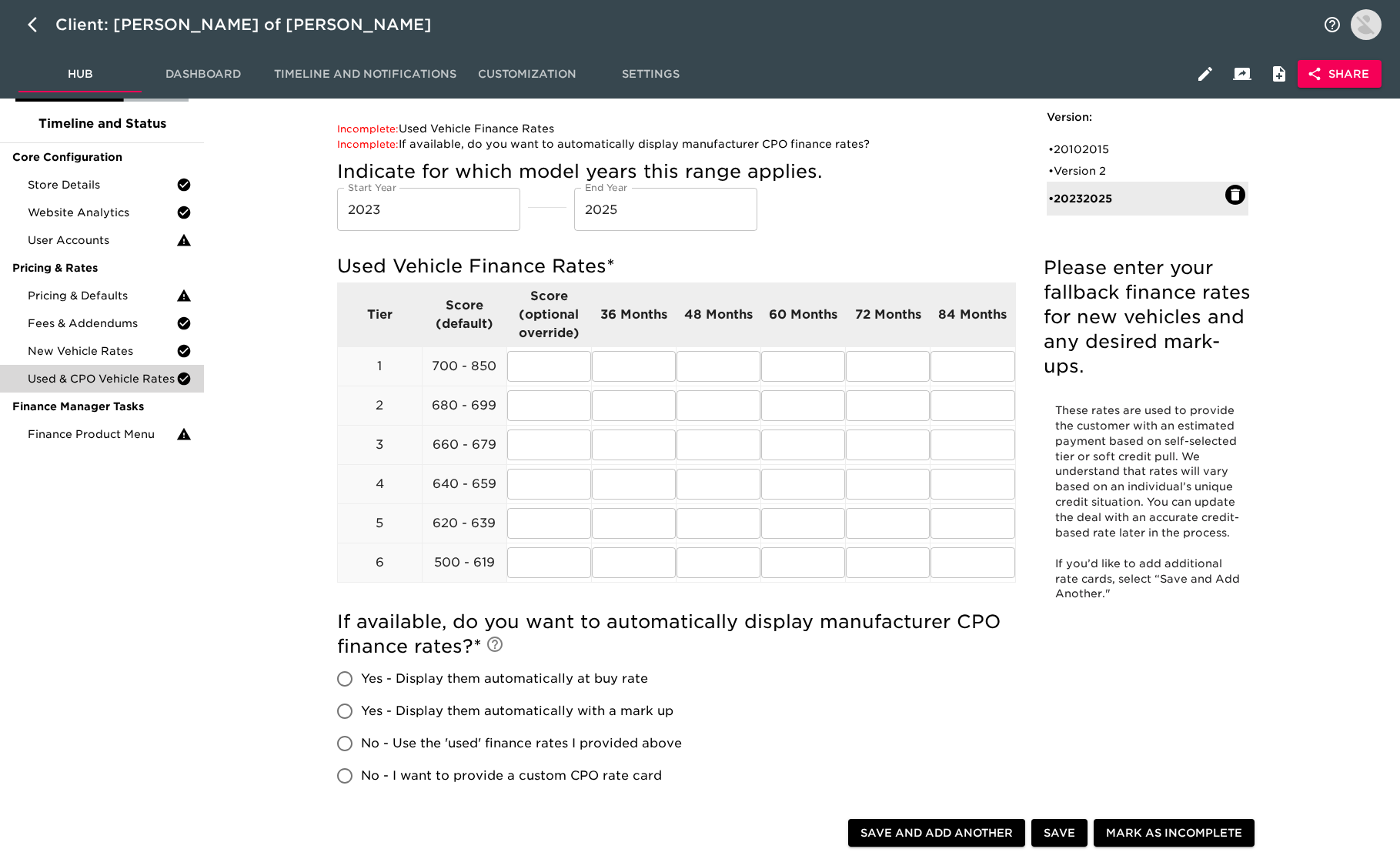
scroll to position [103, 0]
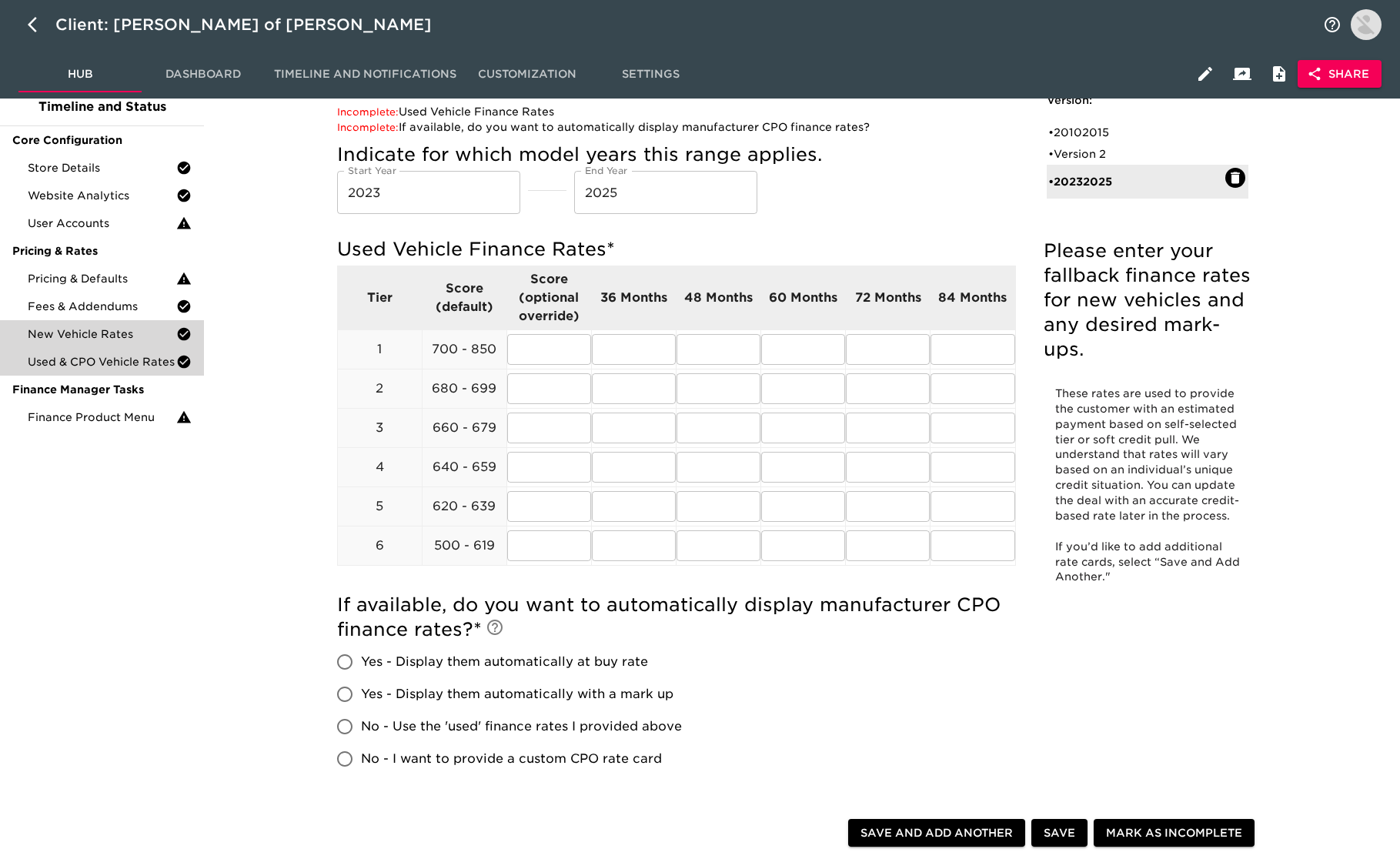
click at [141, 424] on span "Finance Product Menu" at bounding box center [102, 417] width 148 height 16
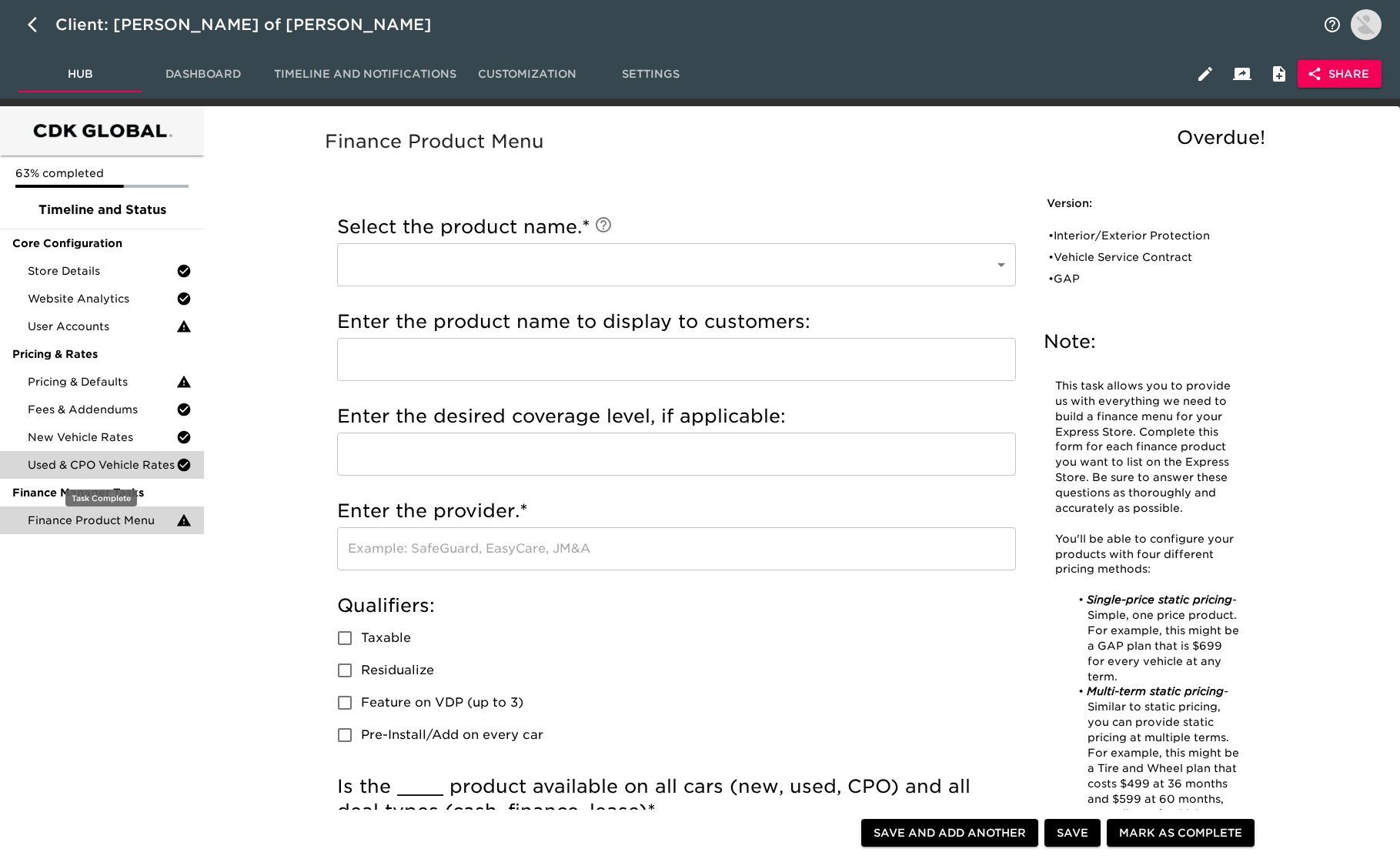
click at [110, 463] on span "Used & CPO Vehicle Rates" at bounding box center [102, 465] width 148 height 16
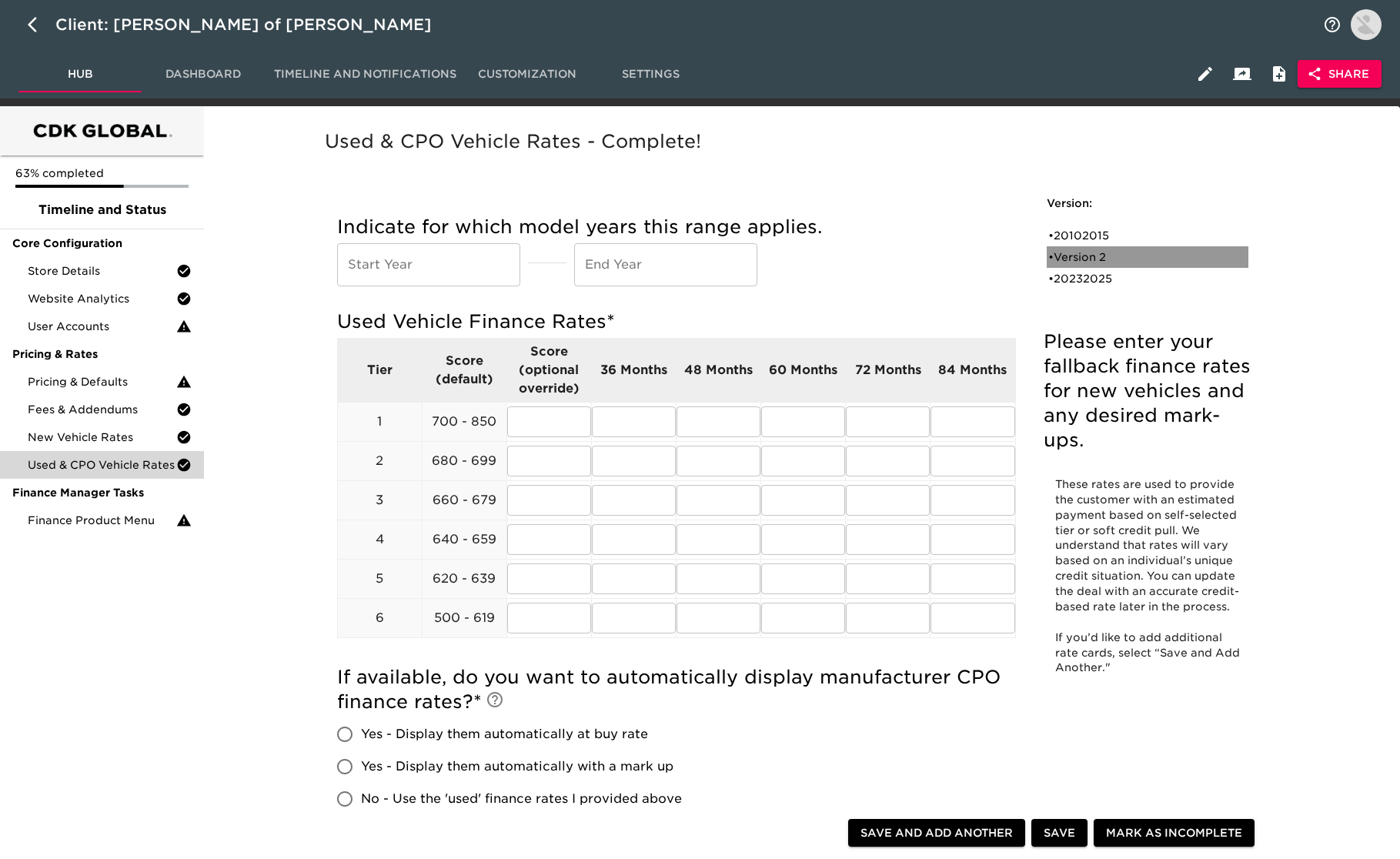
click at [1099, 259] on div "• Version 2" at bounding box center [1137, 257] width 177 height 16
radio input "true"
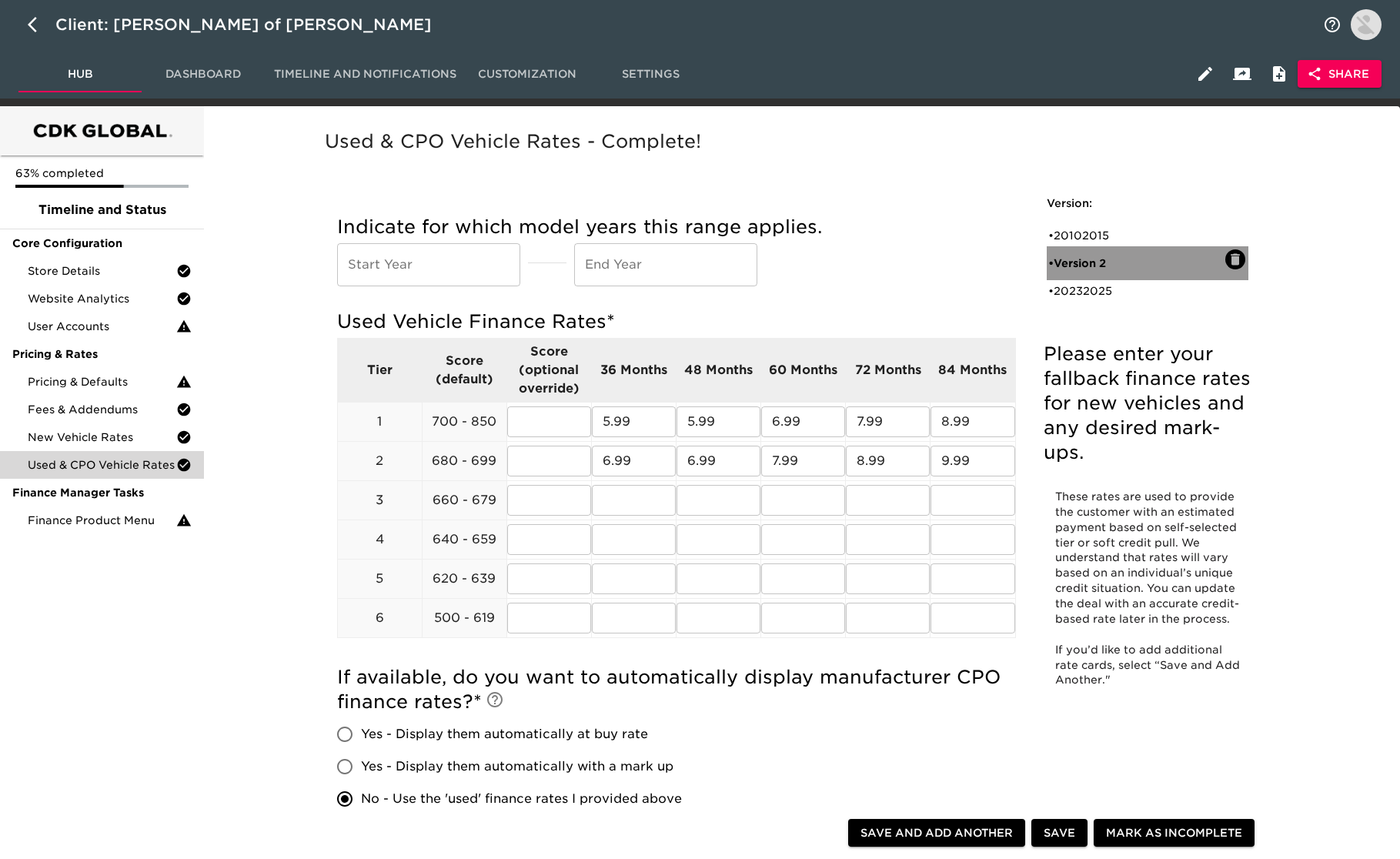
click at [1121, 247] on div "• Version 2" at bounding box center [1148, 263] width 202 height 34
click at [1121, 238] on div "• 20102015" at bounding box center [1137, 236] width 177 height 16
type input "2010"
type input "2015"
radio input "false"
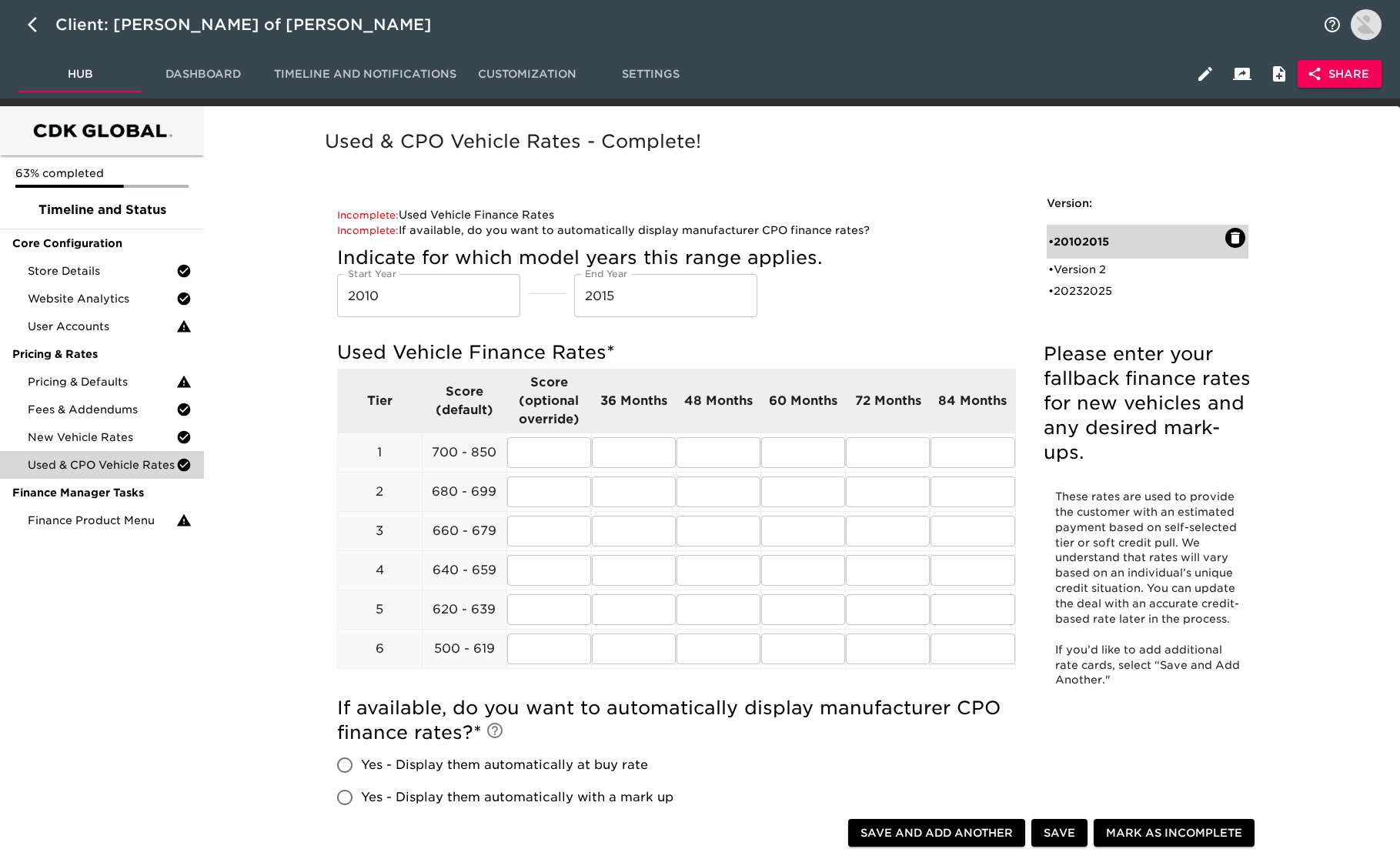
click at [1232, 236] on icon "button" at bounding box center [1235, 237] width 9 height 12
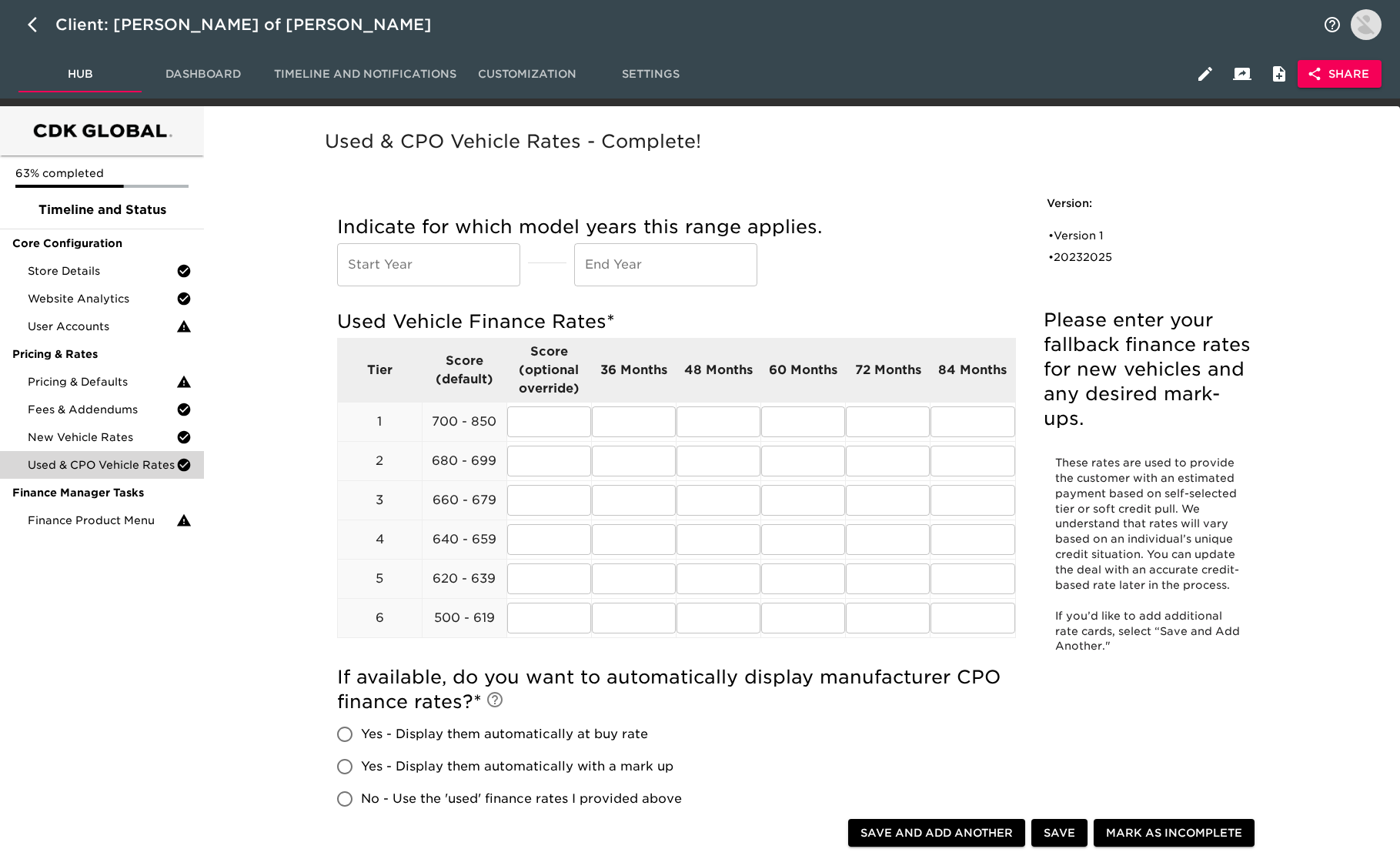
drag, startPoint x: 1117, startPoint y: 266, endPoint x: 1118, endPoint y: 274, distance: 8.1
click at [1117, 265] on div "• 20232025" at bounding box center [1137, 257] width 177 height 16
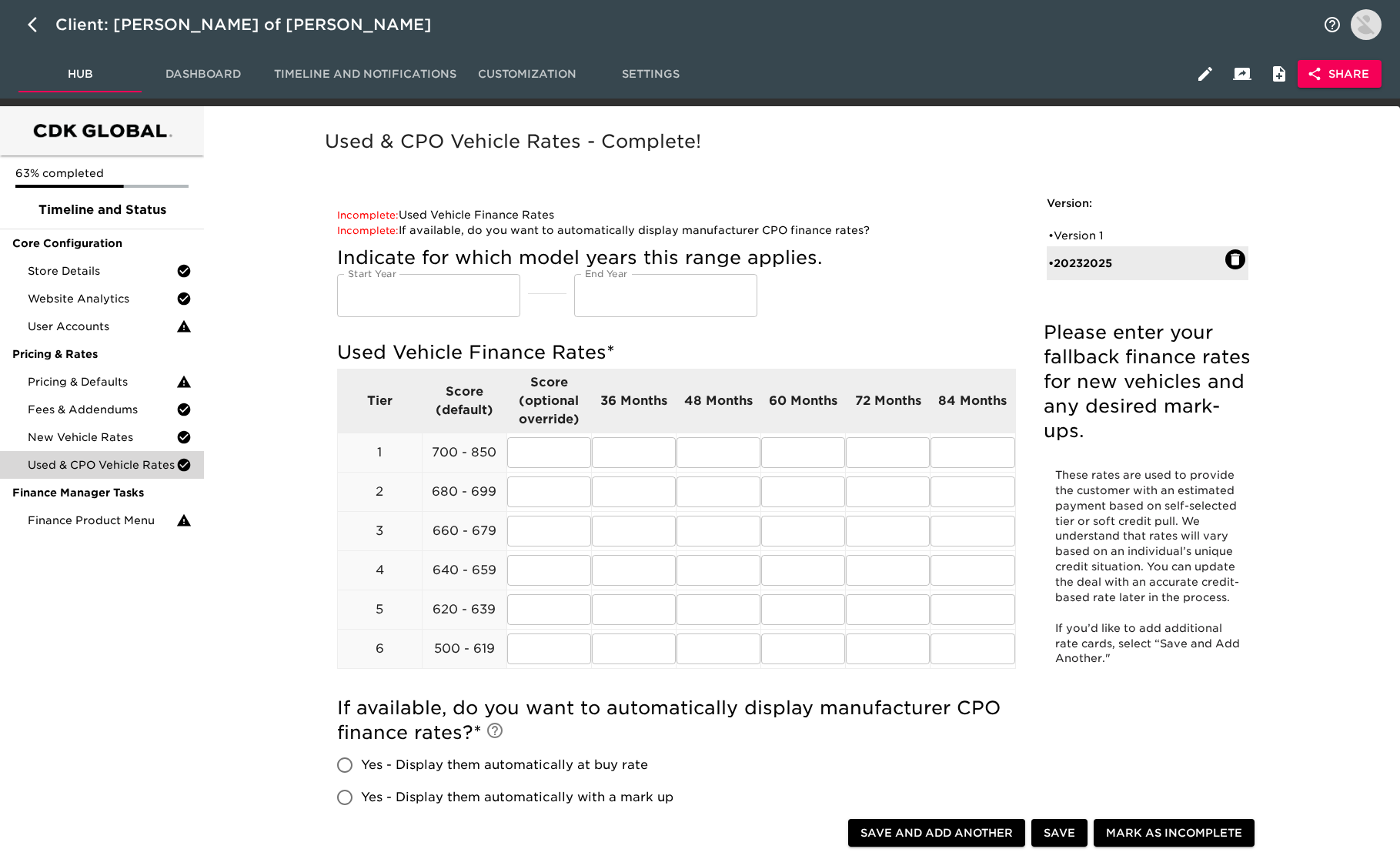
type input "2023"
type input "2025"
radio input "false"
click at [1112, 236] on div "• Version 1" at bounding box center [1137, 236] width 177 height 16
radio input "true"
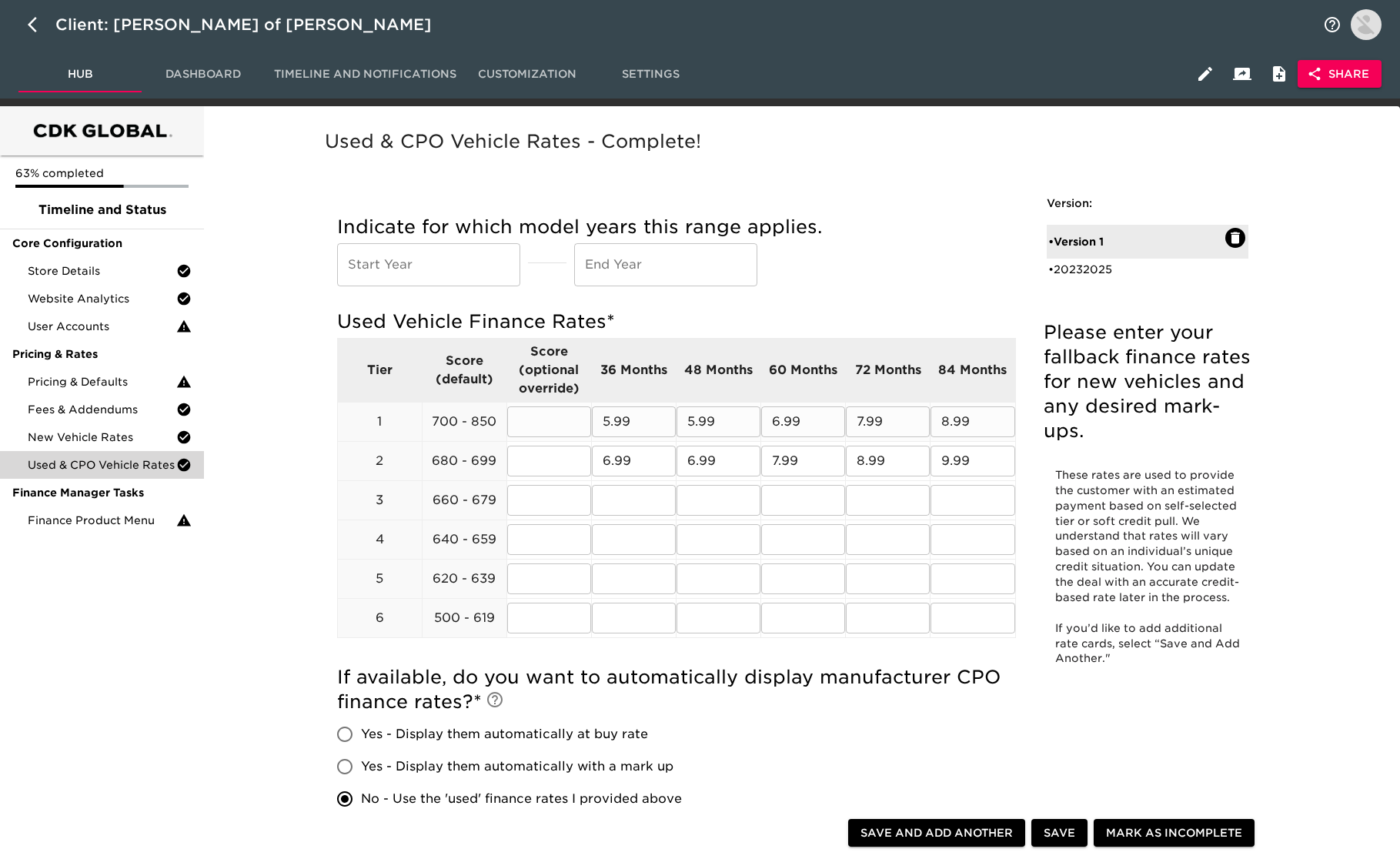
scroll to position [1, 0]
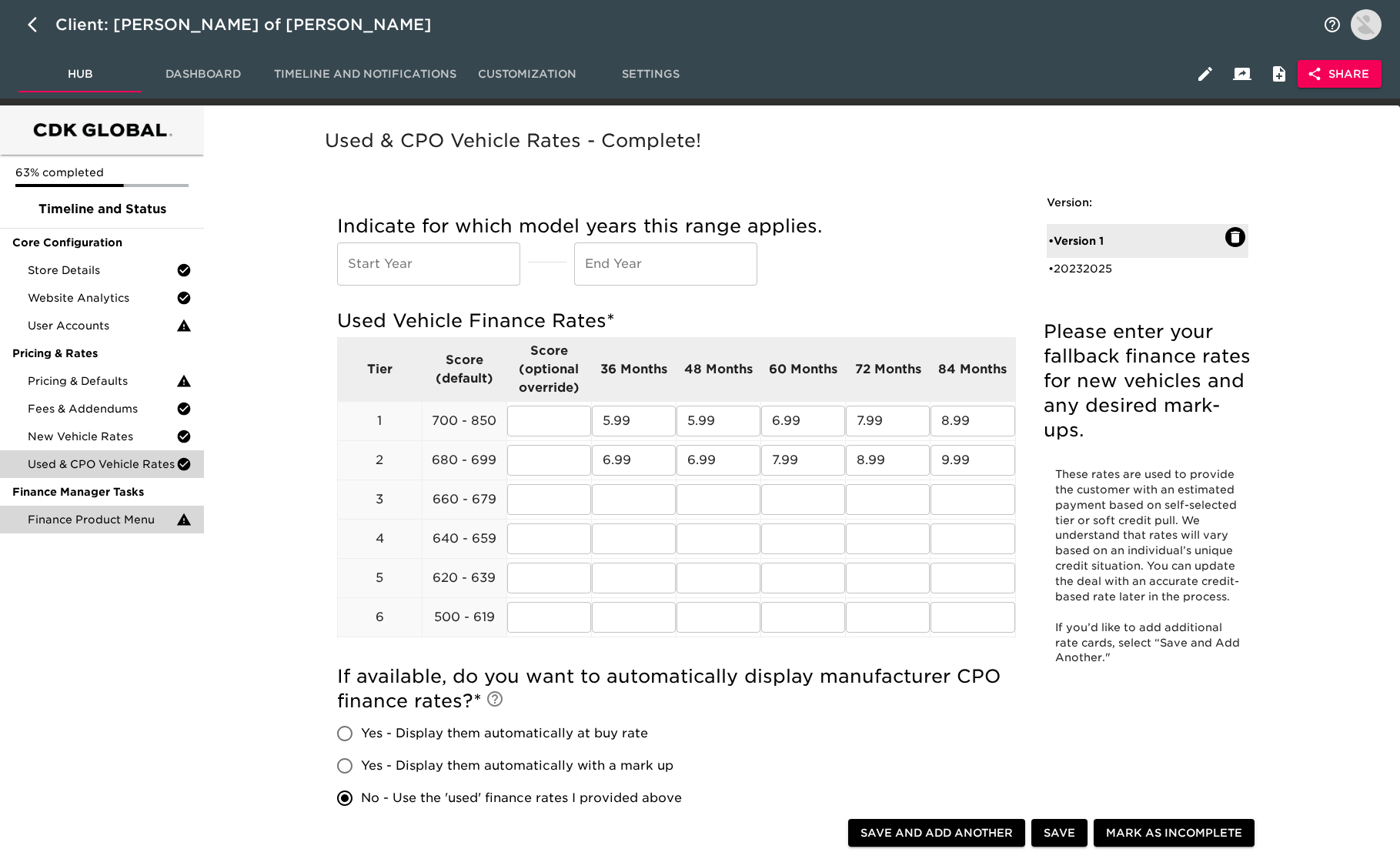
click at [112, 523] on span "Finance Product Menu" at bounding box center [102, 520] width 148 height 16
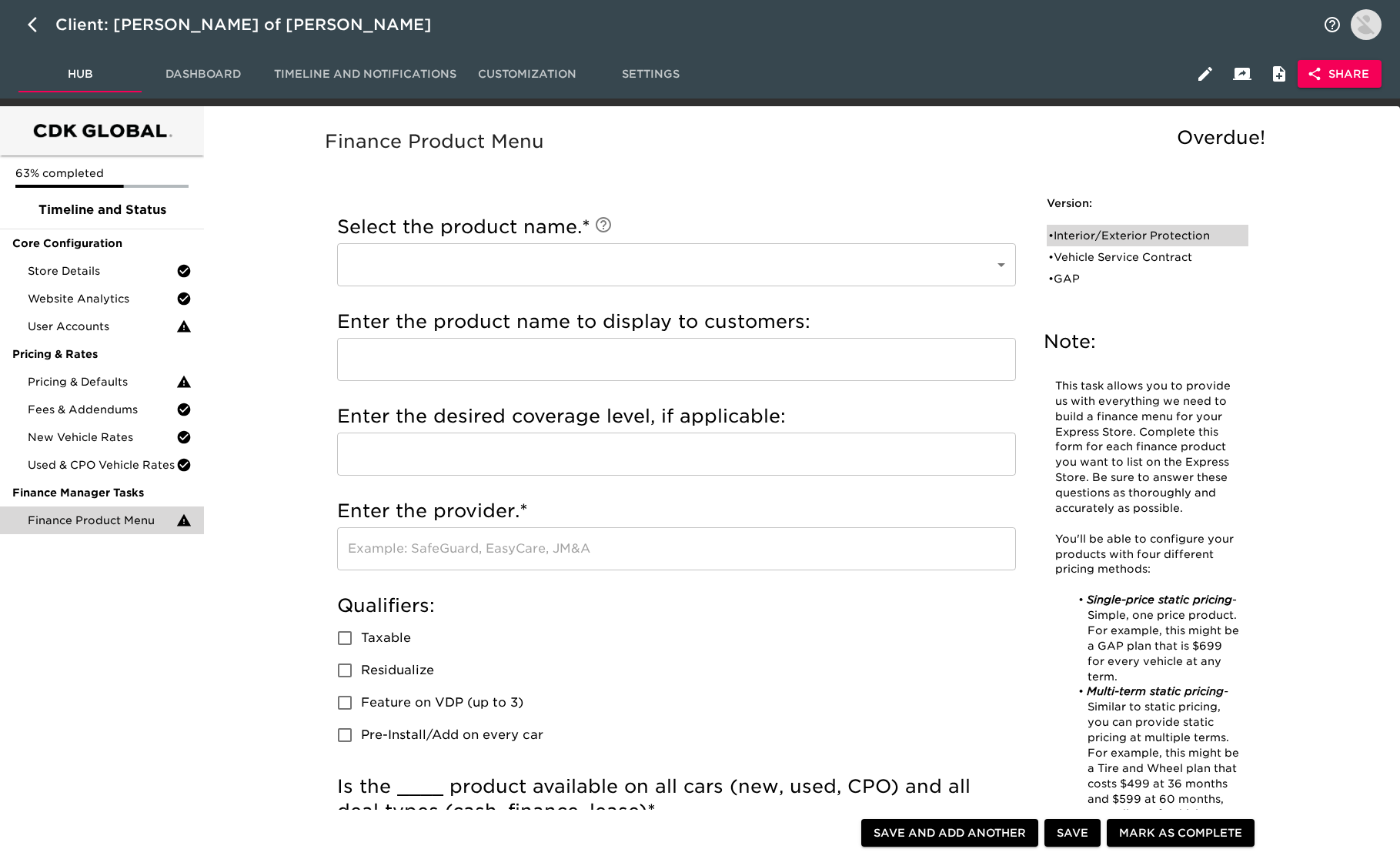
drag, startPoint x: 1097, startPoint y: 227, endPoint x: 1104, endPoint y: 244, distance: 18.4
click at [1100, 227] on div "• Interior/Exterior Protection" at bounding box center [1148, 236] width 202 height 22
type input "Interior/Exterior Protection"
type input "ResistALL"
type input "EasyCase"
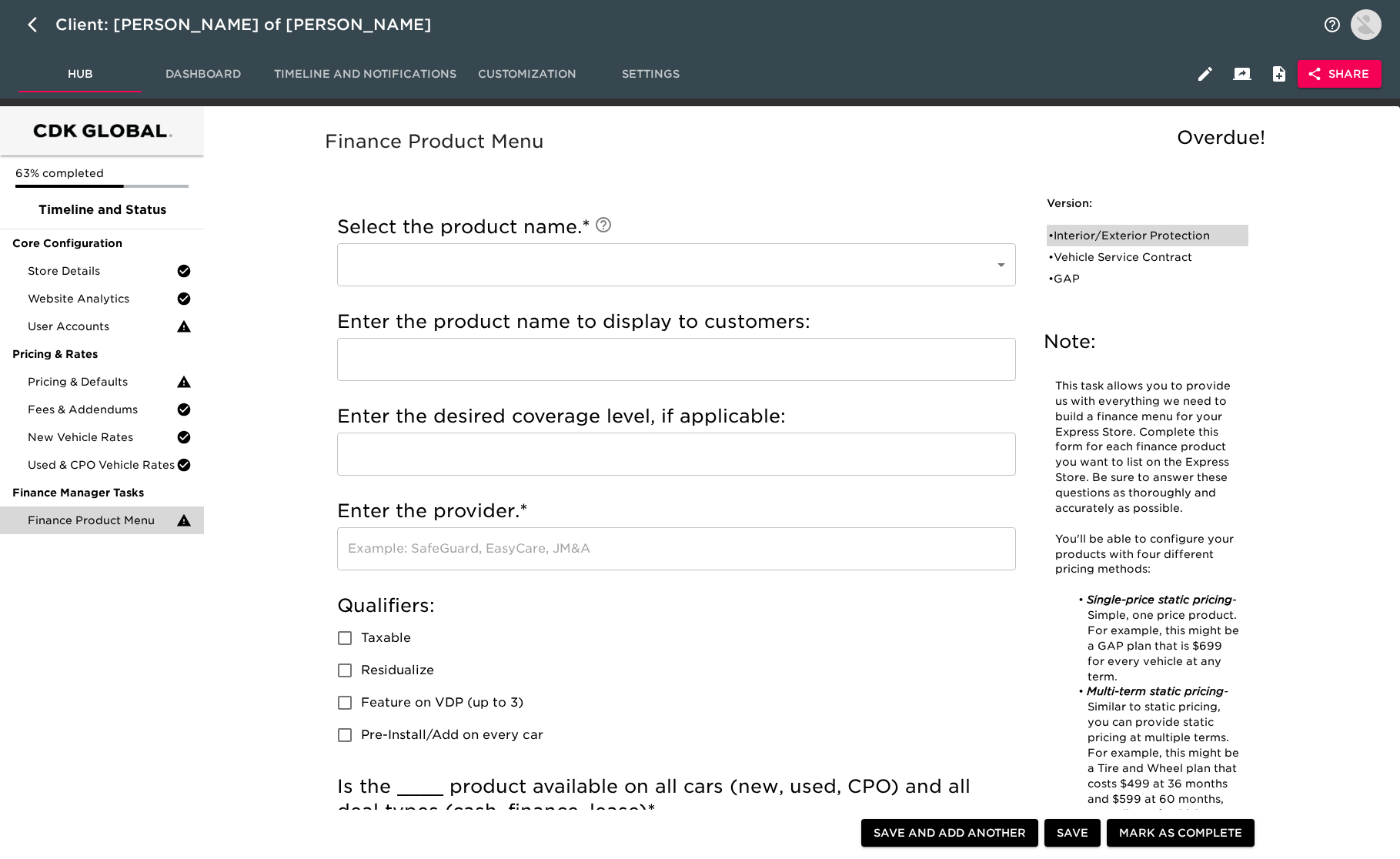
checkbox input "true"
radio input "true"
type input "999.00"
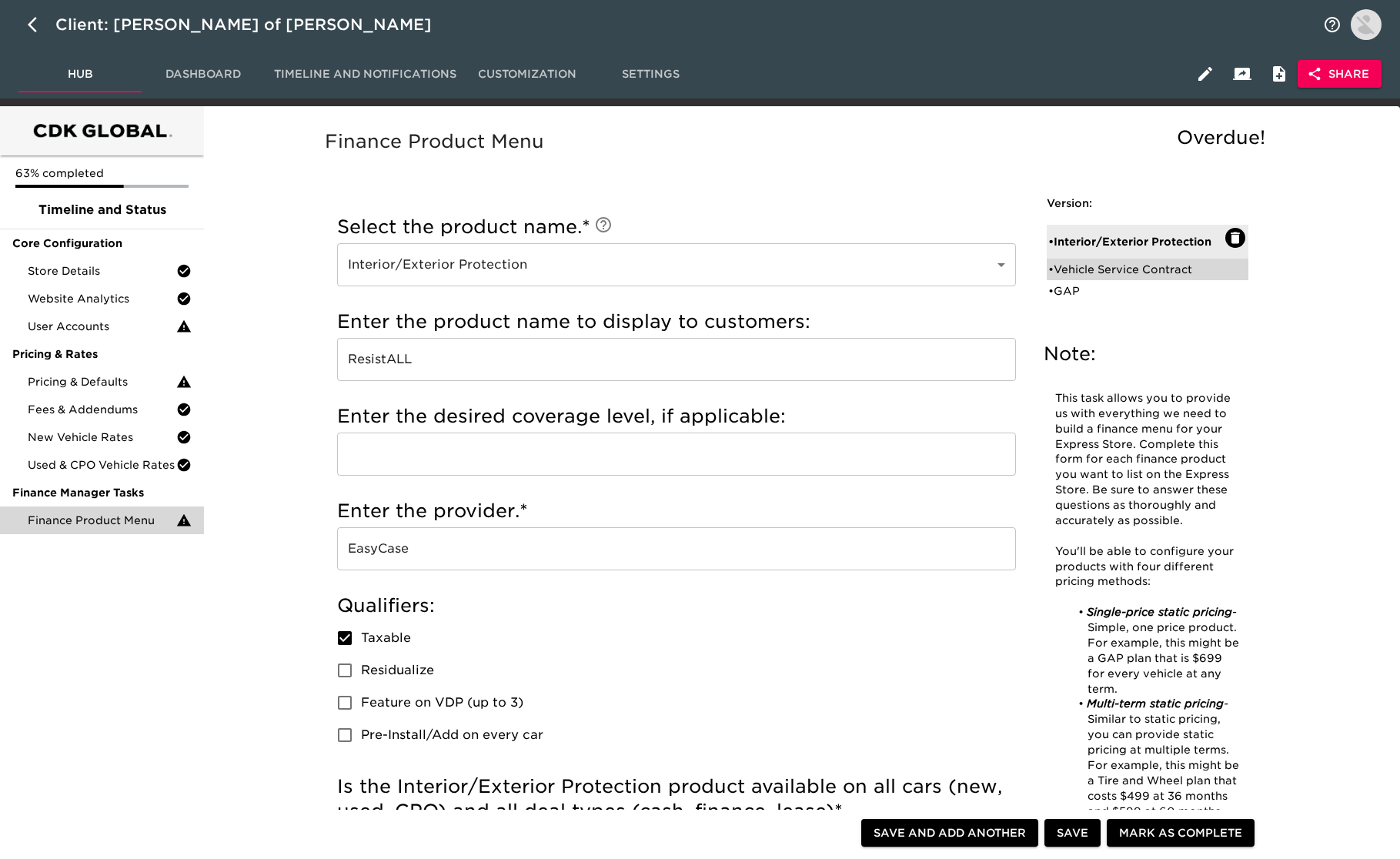
click at [1102, 274] on div "• Vehicle Service Contract" at bounding box center [1137, 269] width 177 height 16
type input "Vehicle Service Contract"
type input "TotalCare"
type input "EasyCare"
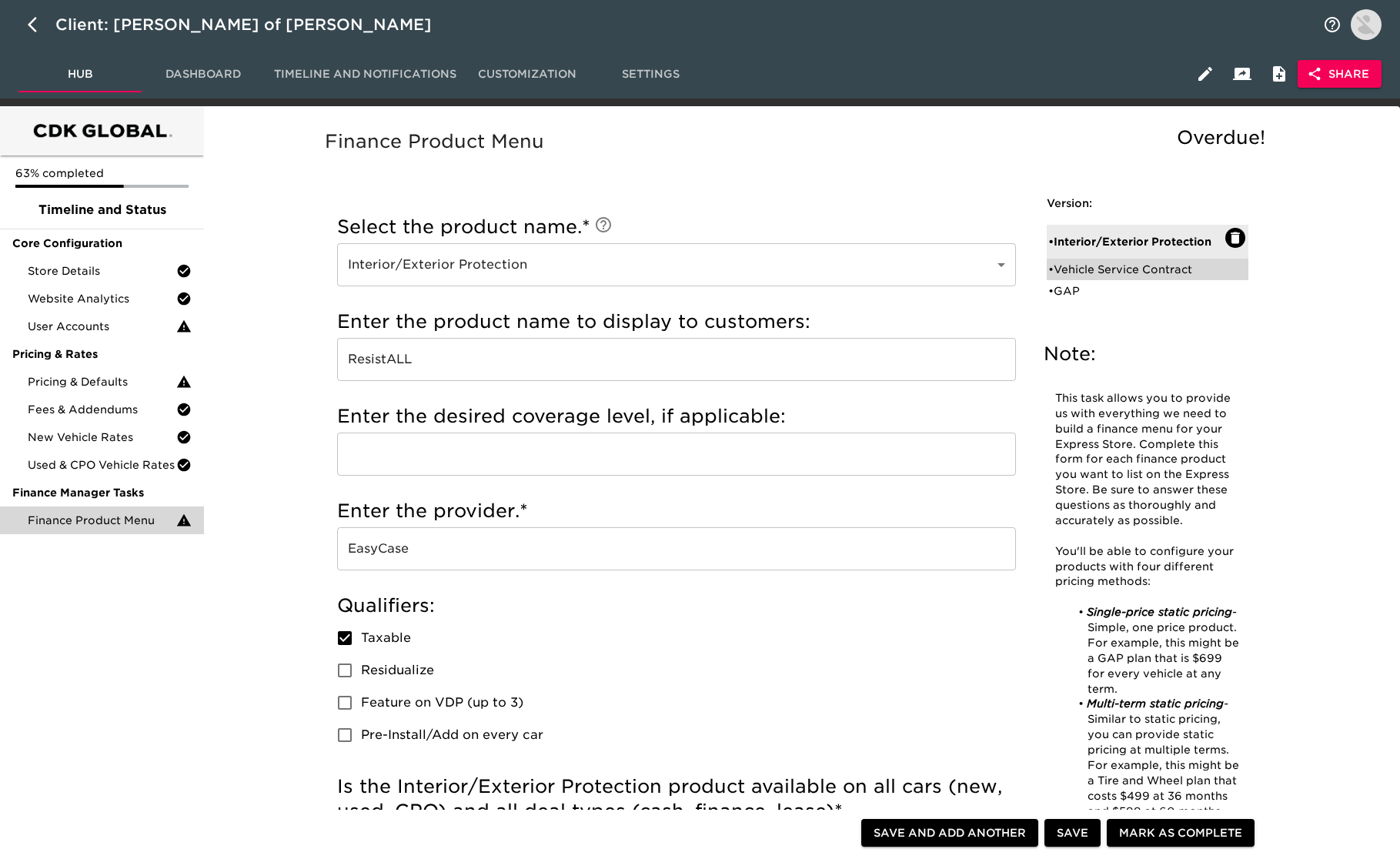
checkbox input "true"
radio input "false"
radio input "true"
checkbox input "true"
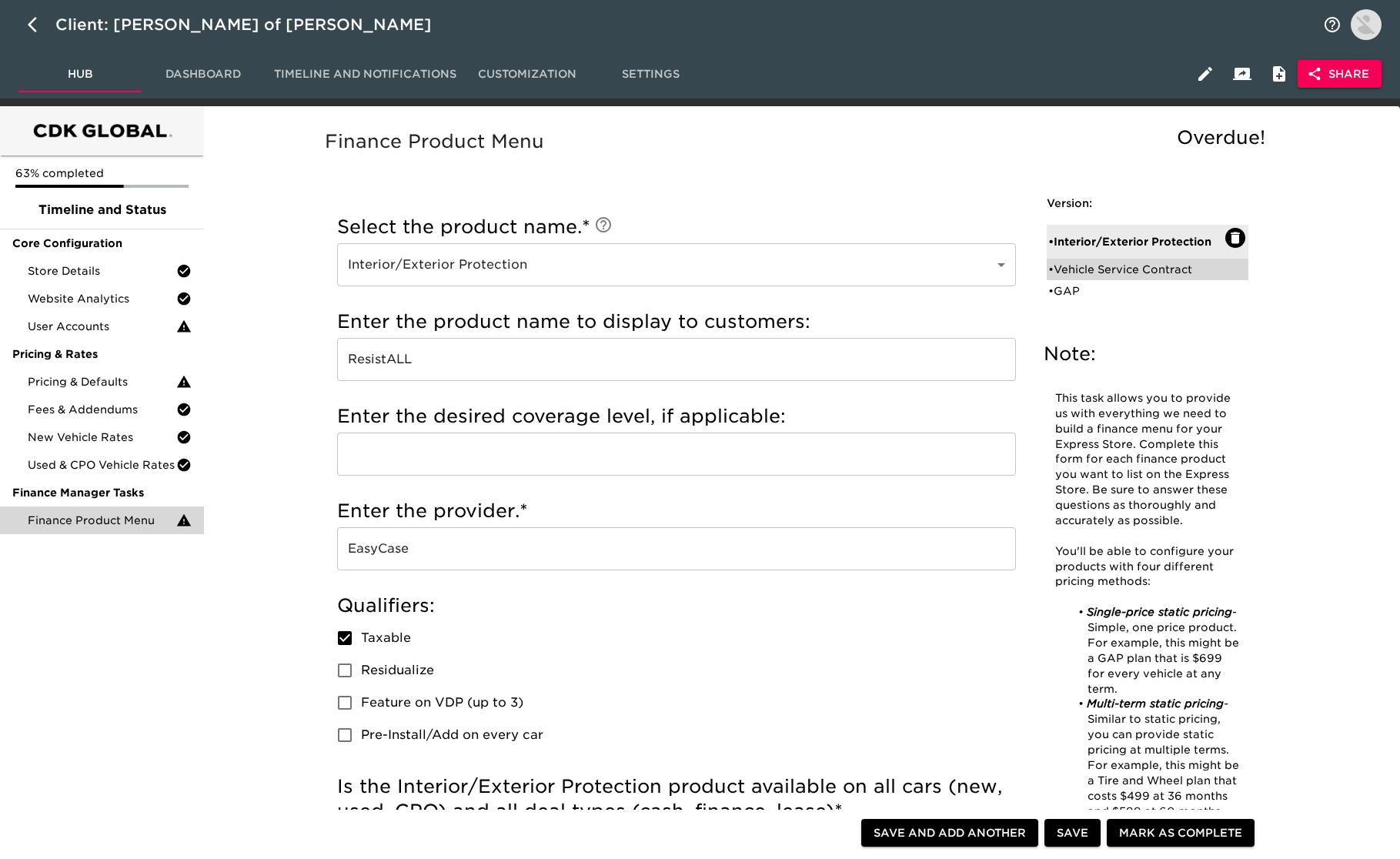
checkbox input "true"
radio input "false"
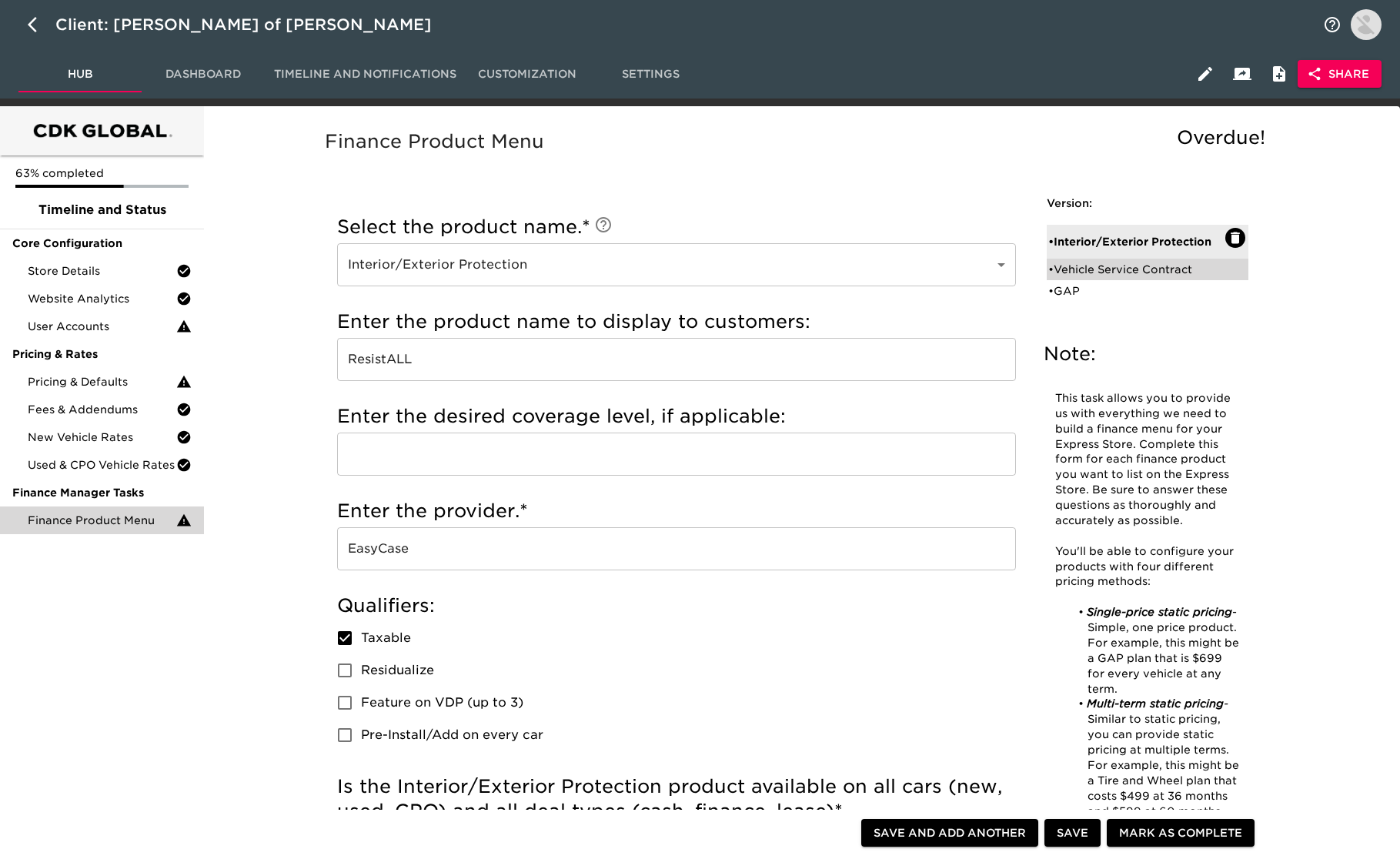
radio input "true"
type input "2500"
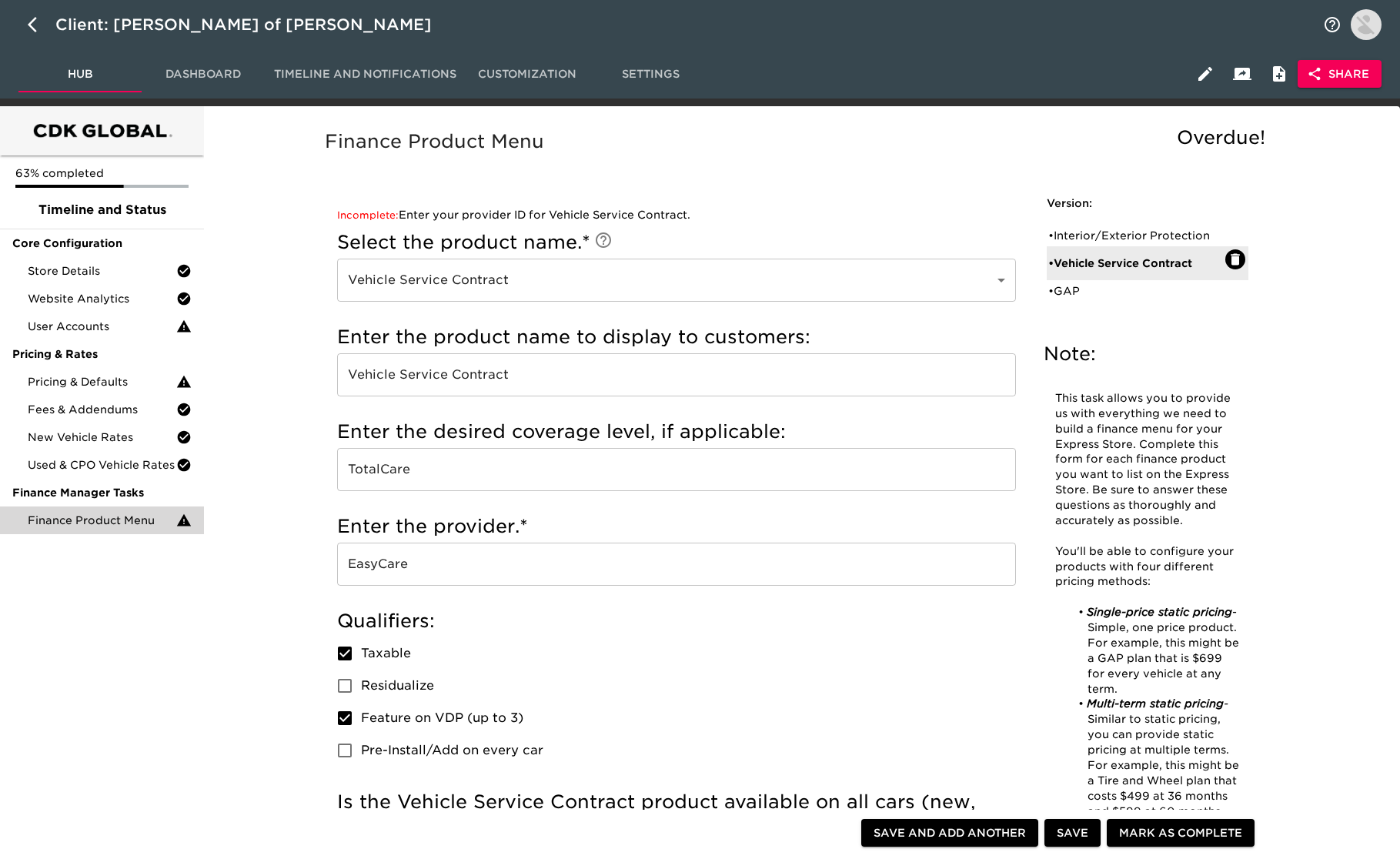
drag, startPoint x: 1088, startPoint y: 293, endPoint x: 1073, endPoint y: 307, distance: 20.5
click at [1088, 293] on div "• GAP" at bounding box center [1137, 291] width 177 height 16
type input "GAP"
type input "Gap Protection"
type input "National Auto Care"
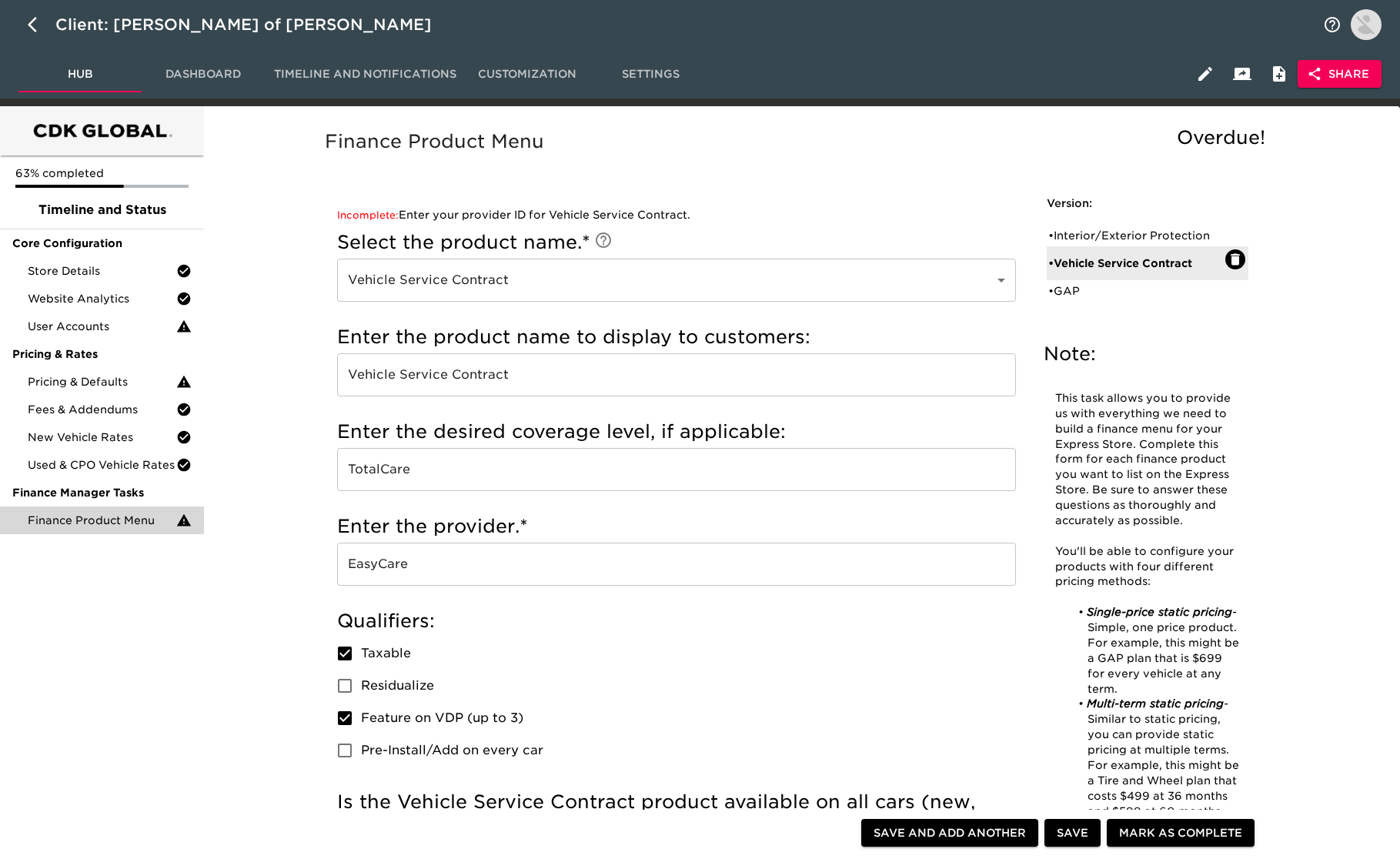
checkbox input "true"
checkbox input "false"
radio input "true"
checkbox input "true"
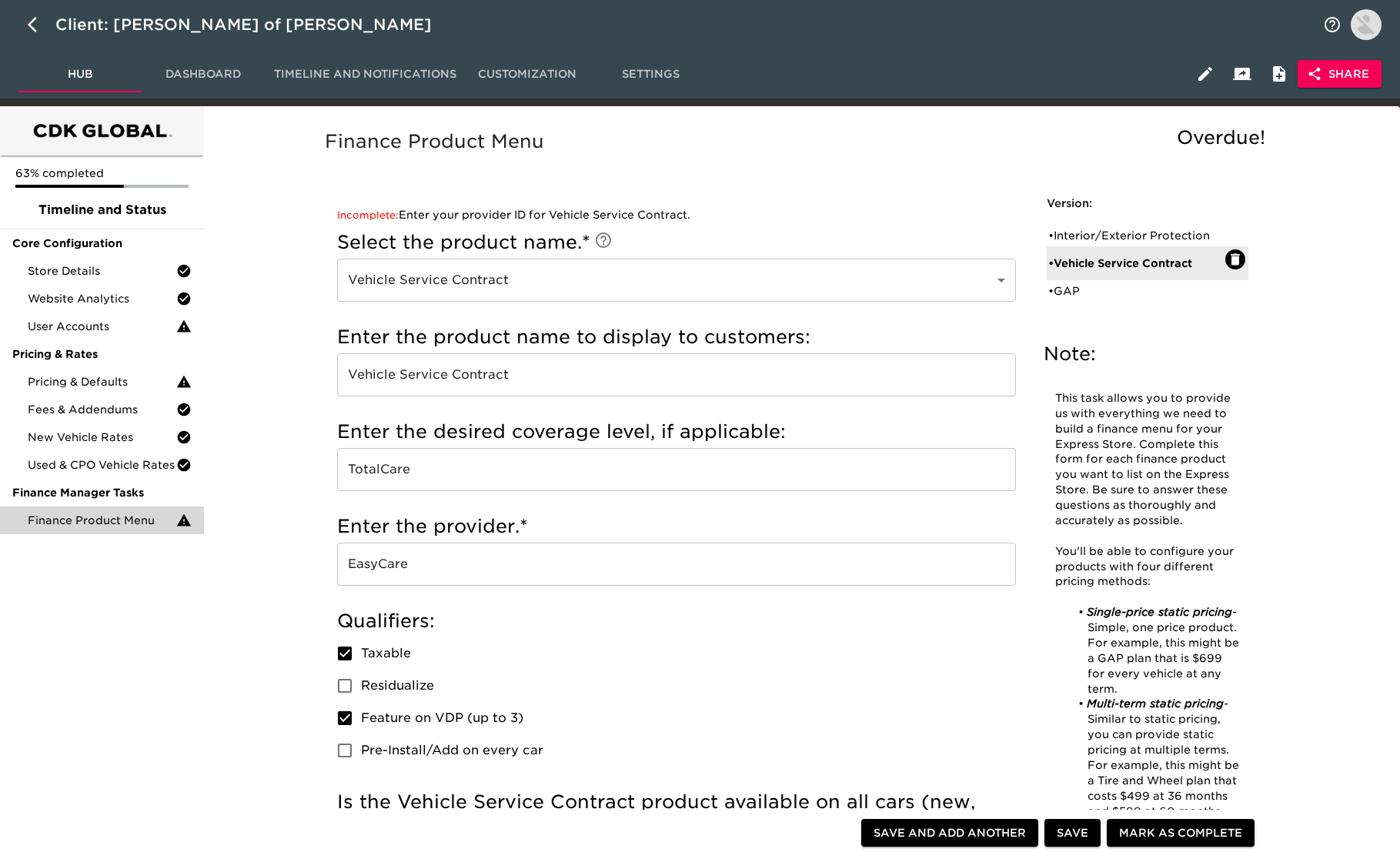
checkbox input "true"
checkbox input "false"
checkbox input "true"
radio input "true"
radio input "false"
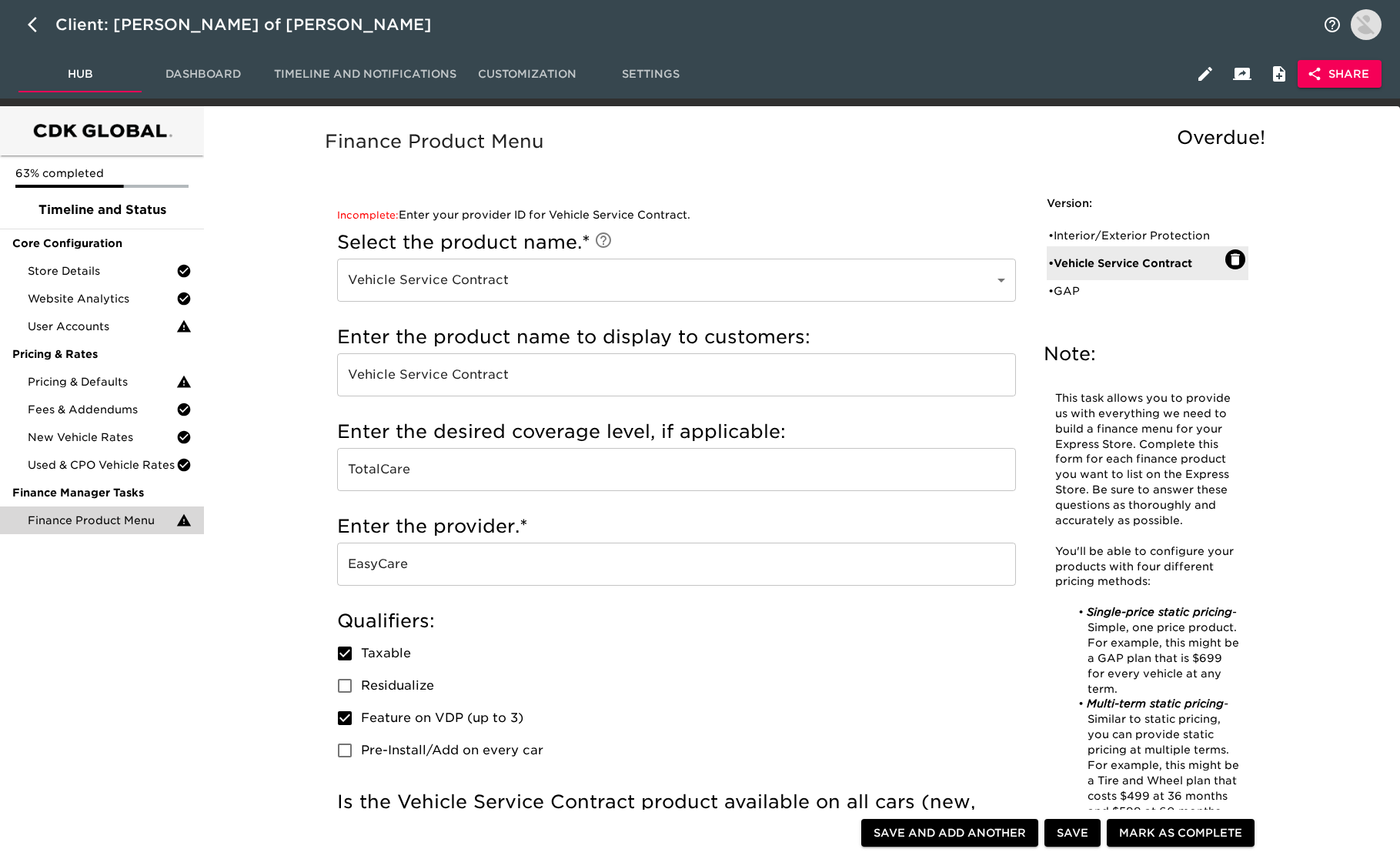
type input "1200.00"
radio input "false"
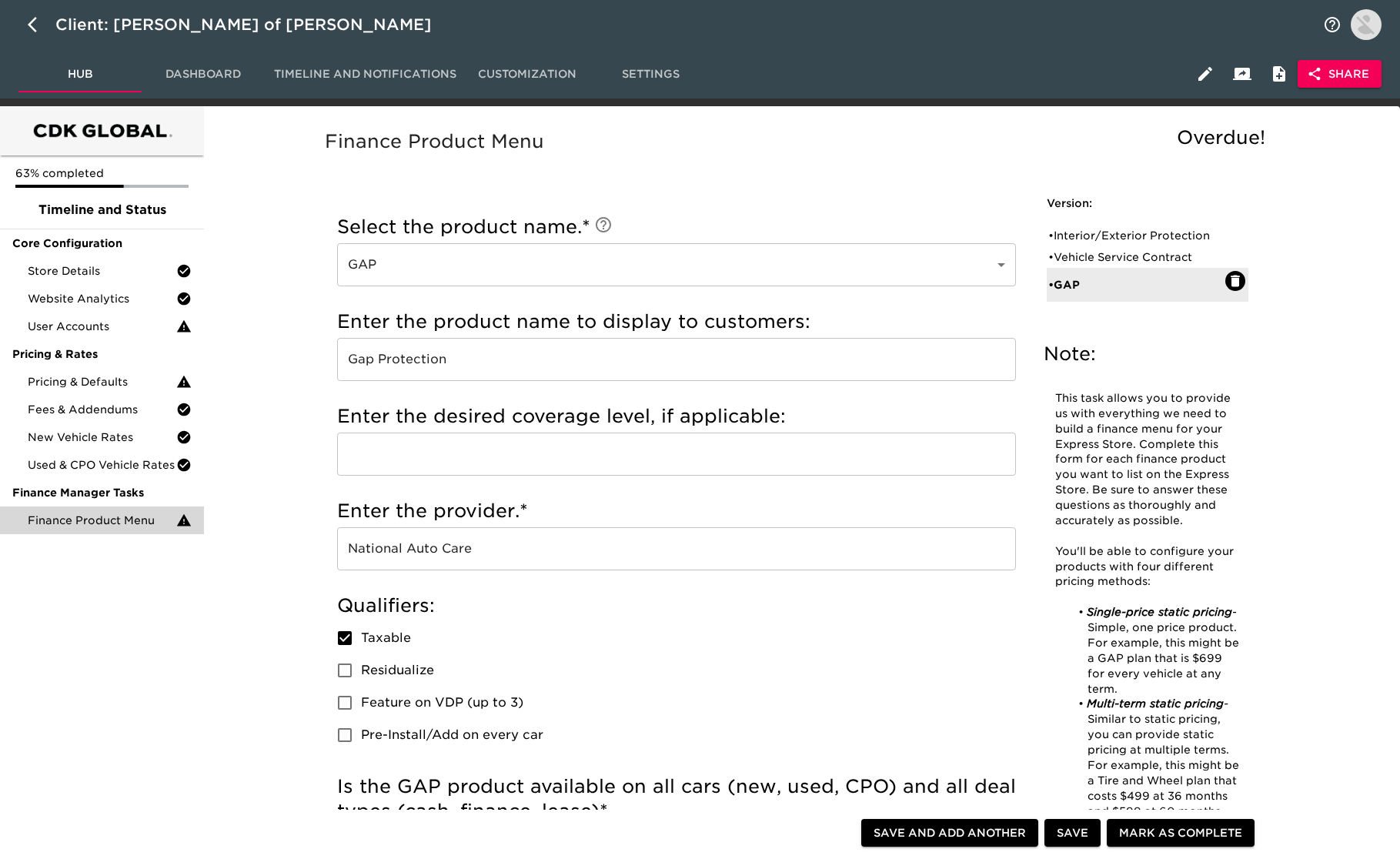
scroll to position [9, 0]
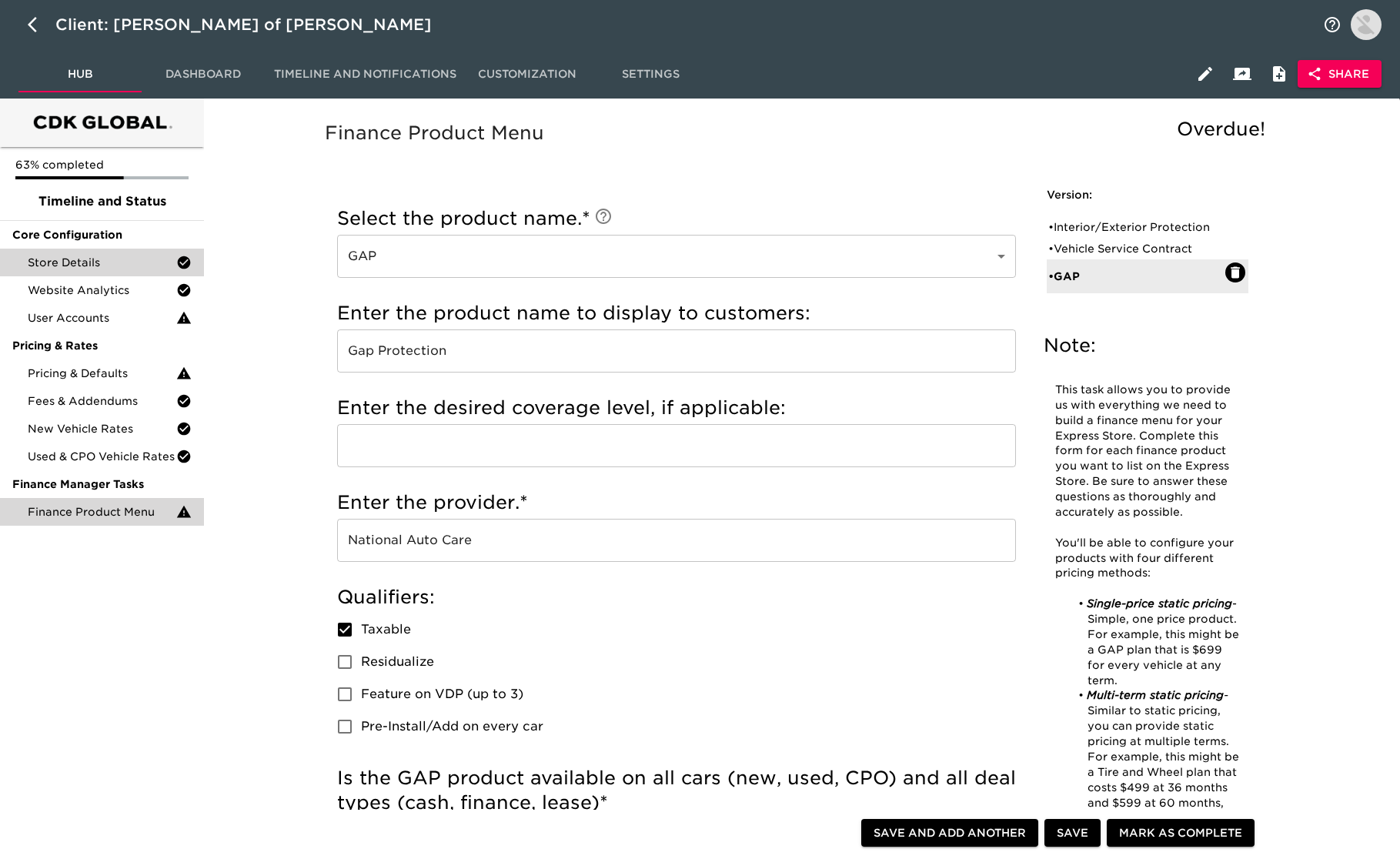
click at [139, 265] on span "Store Details" at bounding box center [102, 262] width 148 height 16
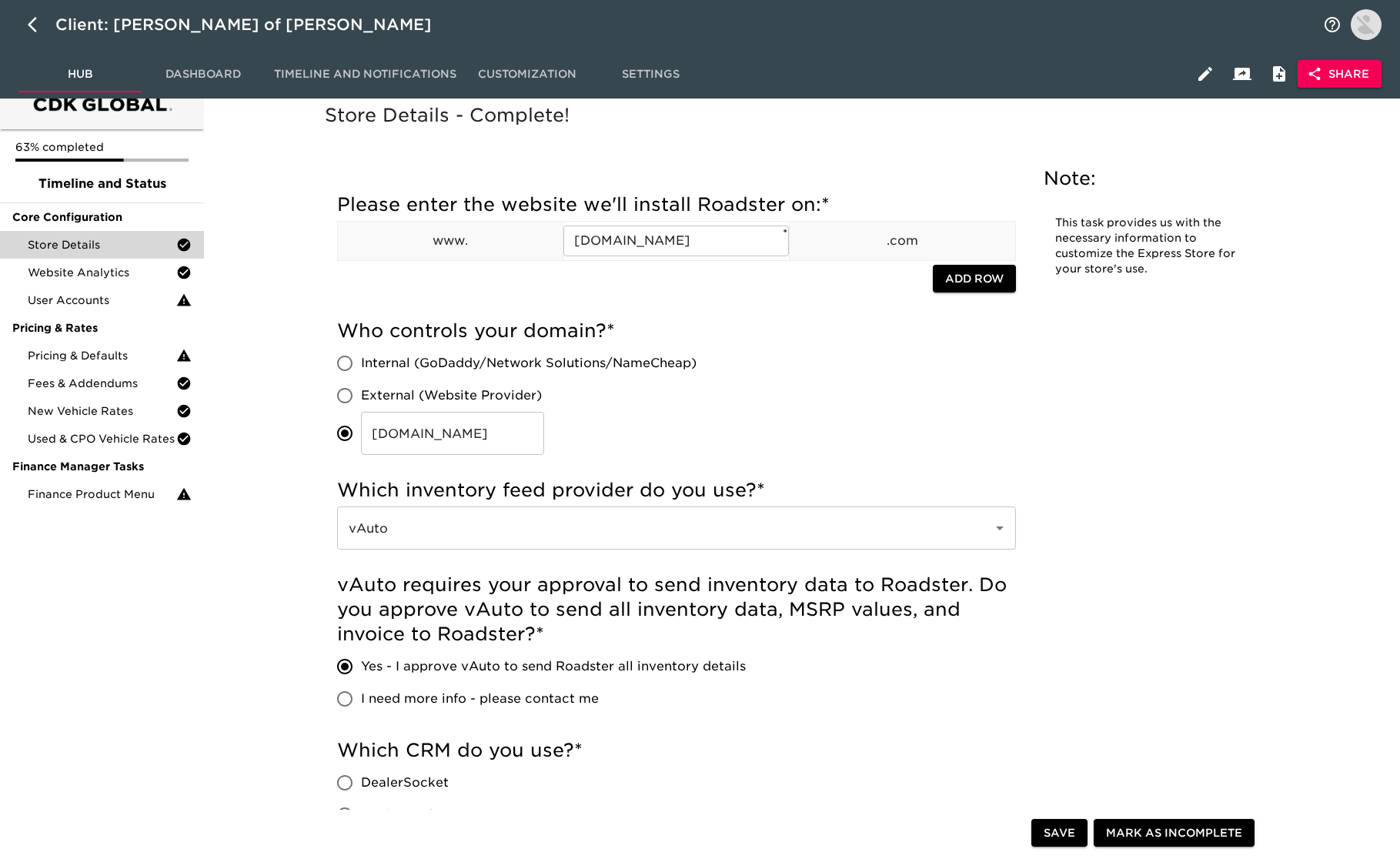
scroll to position [33, 0]
